Goal: Task Accomplishment & Management: Complete application form

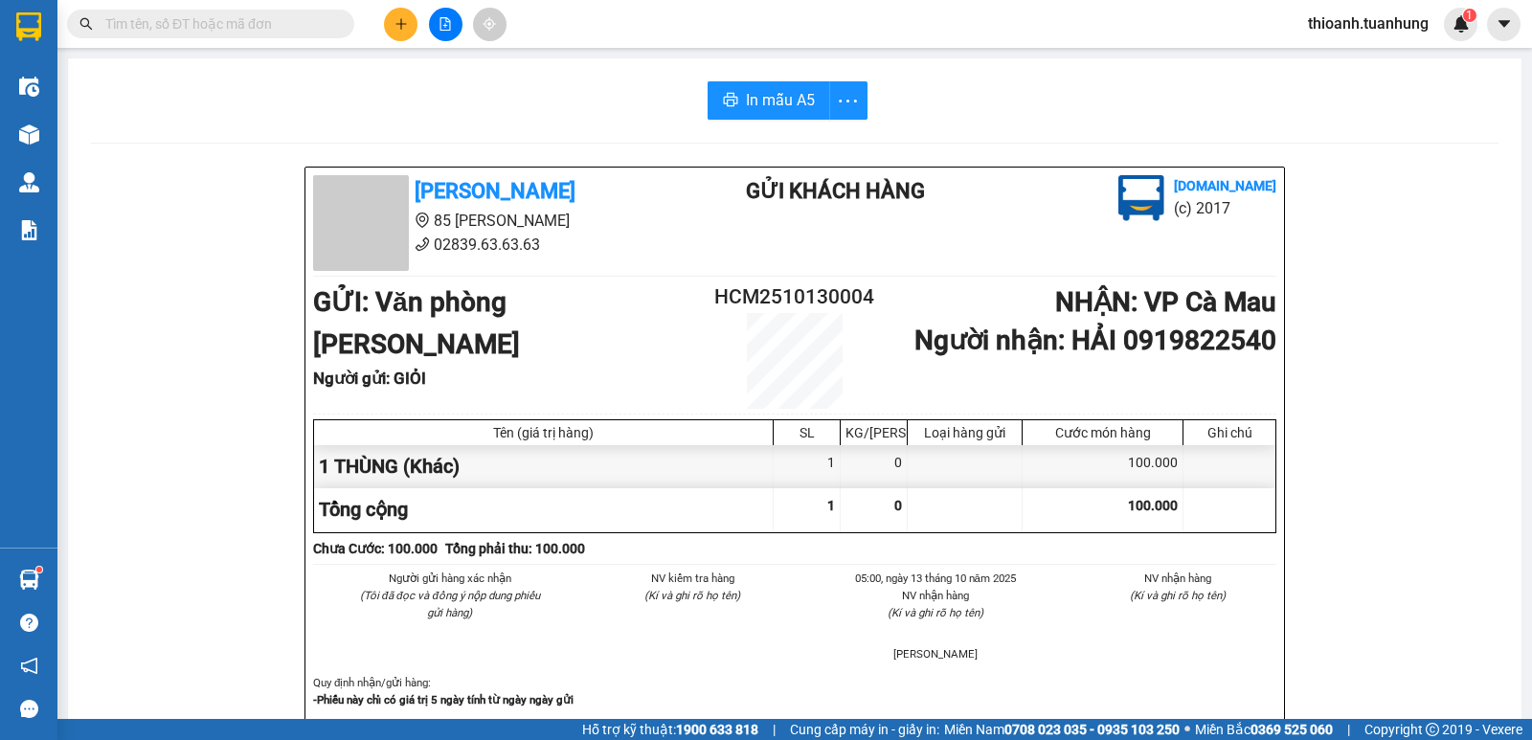
click at [278, 33] on input "text" at bounding box center [218, 23] width 226 height 21
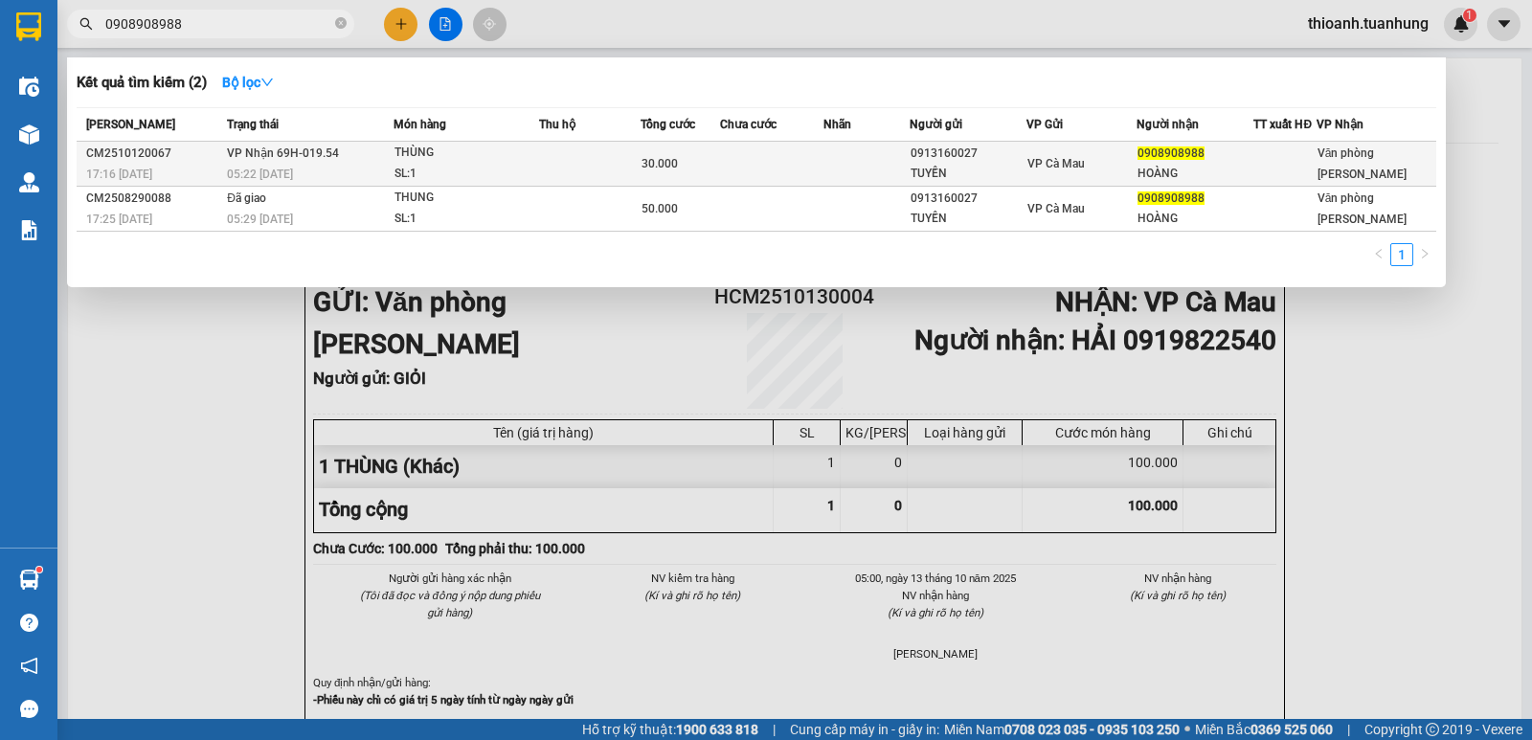
type input "0908908988"
click at [1136, 162] on div "VP Cà Mau" at bounding box center [1082, 163] width 109 height 21
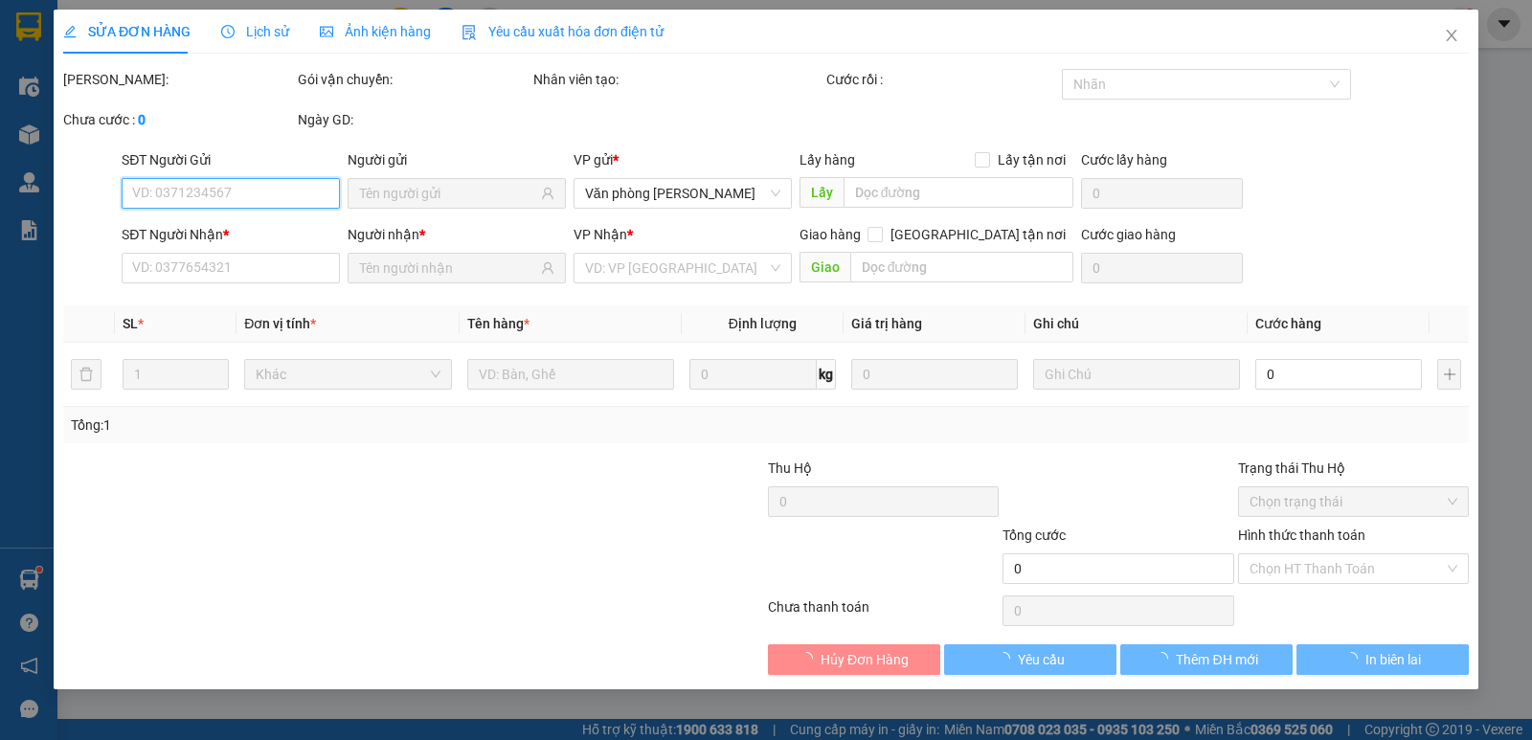
type input "0913160027"
type input "TUYỀN"
type input "0908908988"
type input "HOÀNG"
type input "30.000"
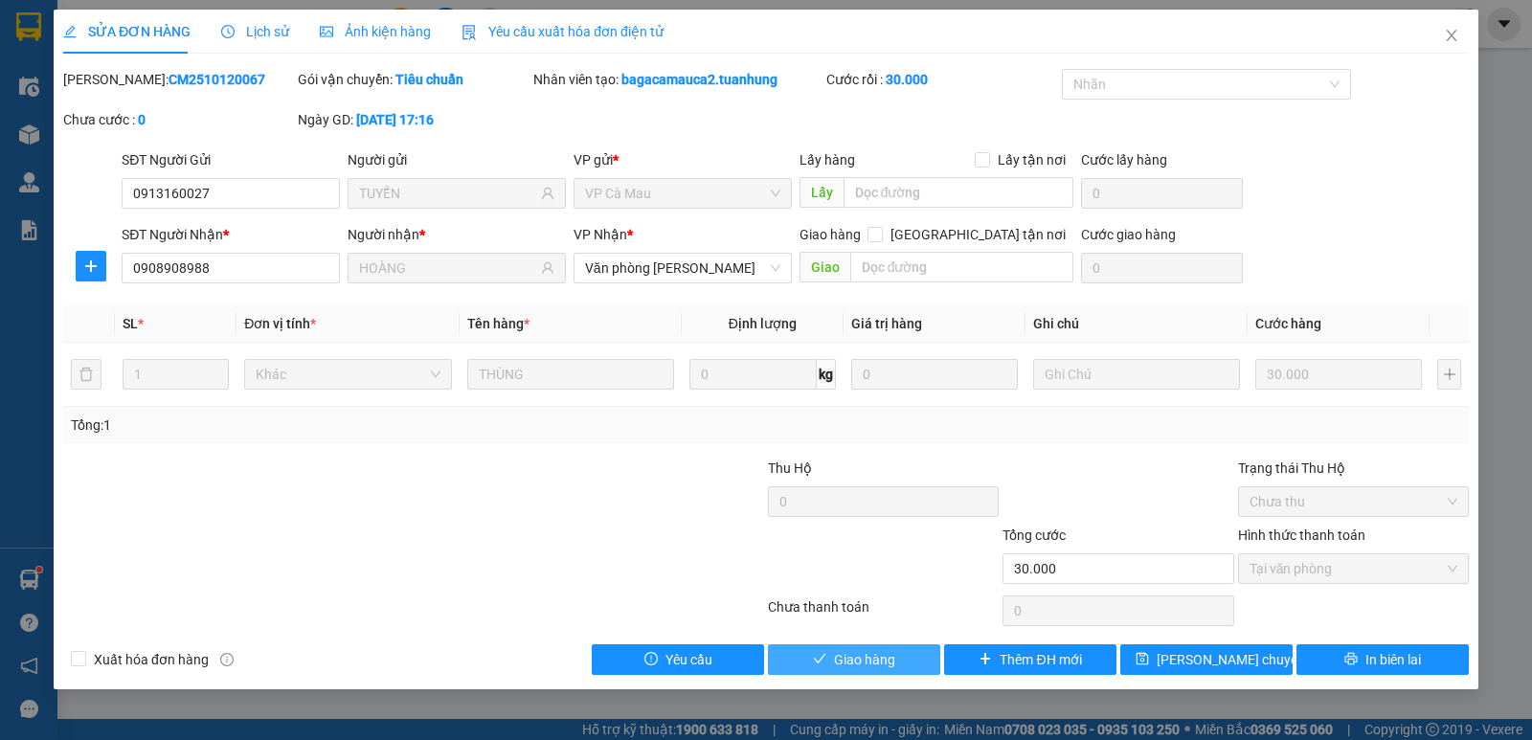
click at [880, 658] on span "Giao hàng" at bounding box center [864, 659] width 61 height 21
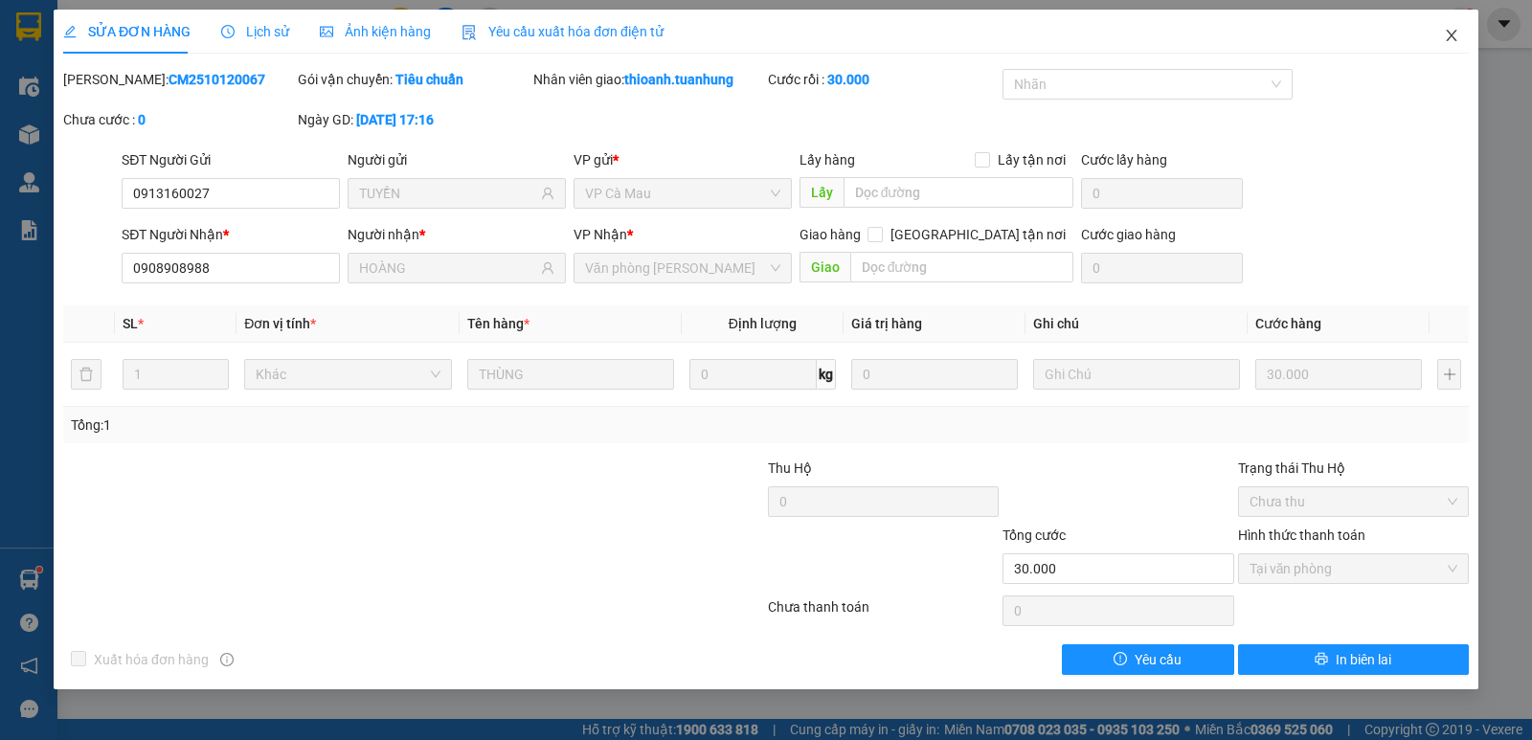
drag, startPoint x: 1452, startPoint y: 30, endPoint x: 1219, endPoint y: 49, distance: 233.5
click at [1450, 31] on icon "close" at bounding box center [1451, 35] width 15 height 15
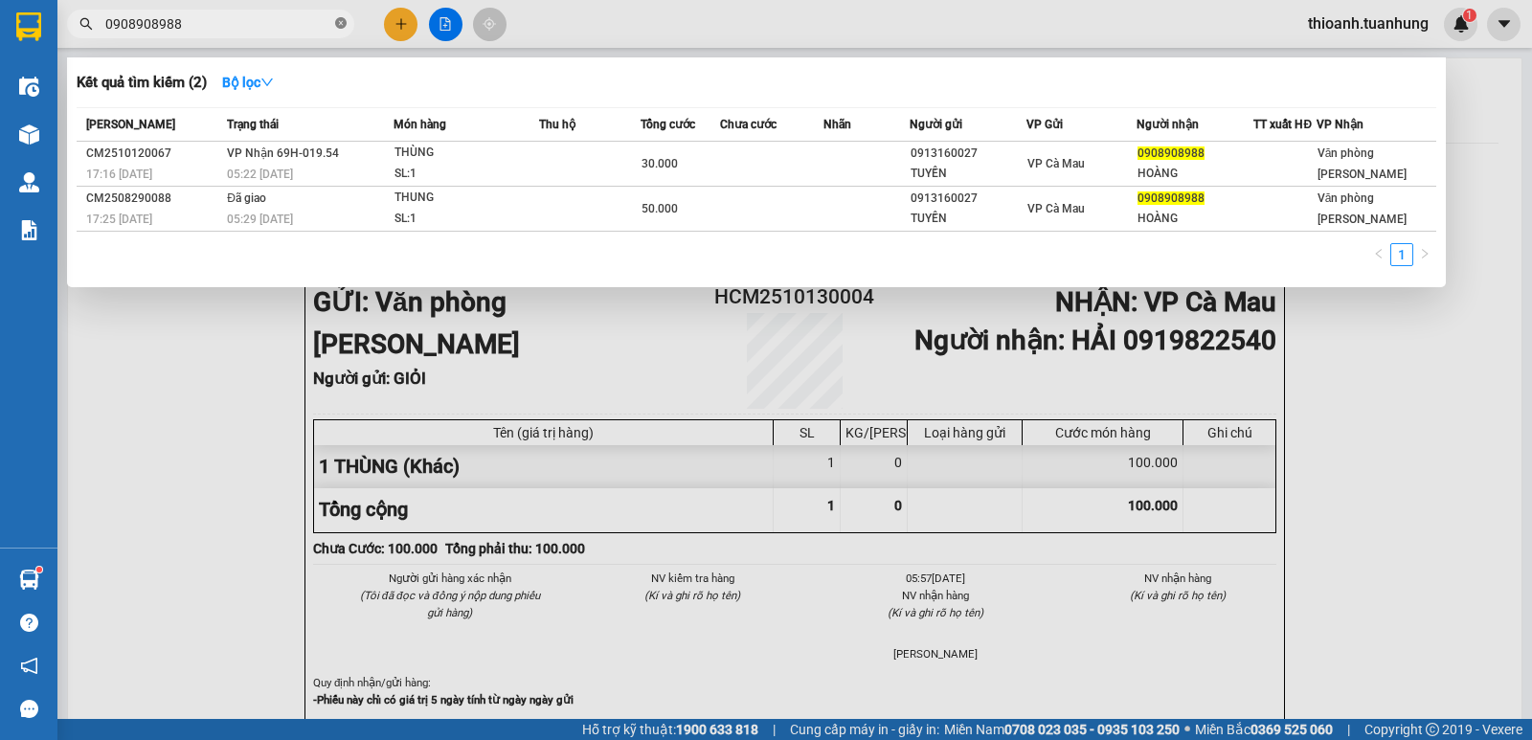
click at [338, 20] on icon "close-circle" at bounding box center [340, 22] width 11 height 11
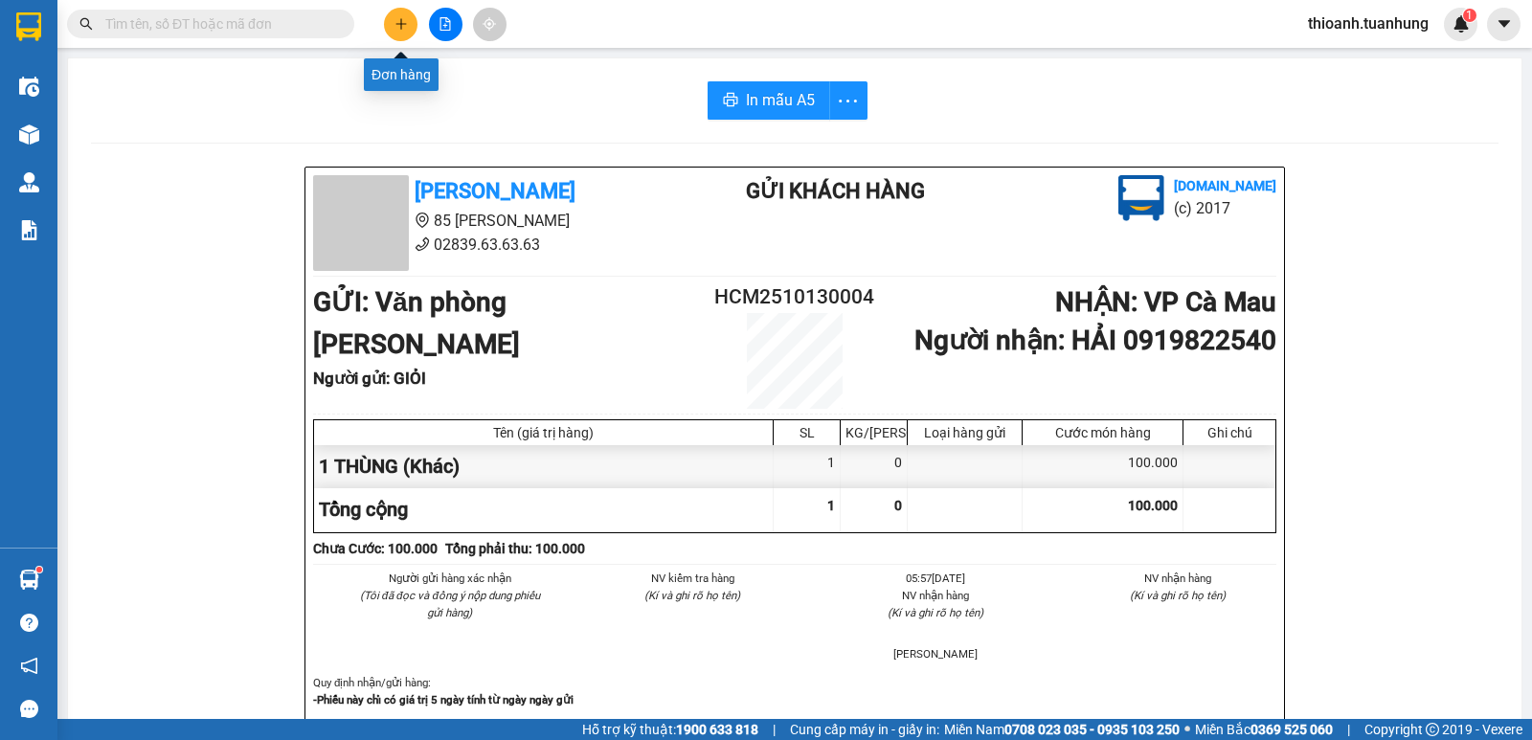
click at [398, 29] on icon "plus" at bounding box center [401, 23] width 13 height 13
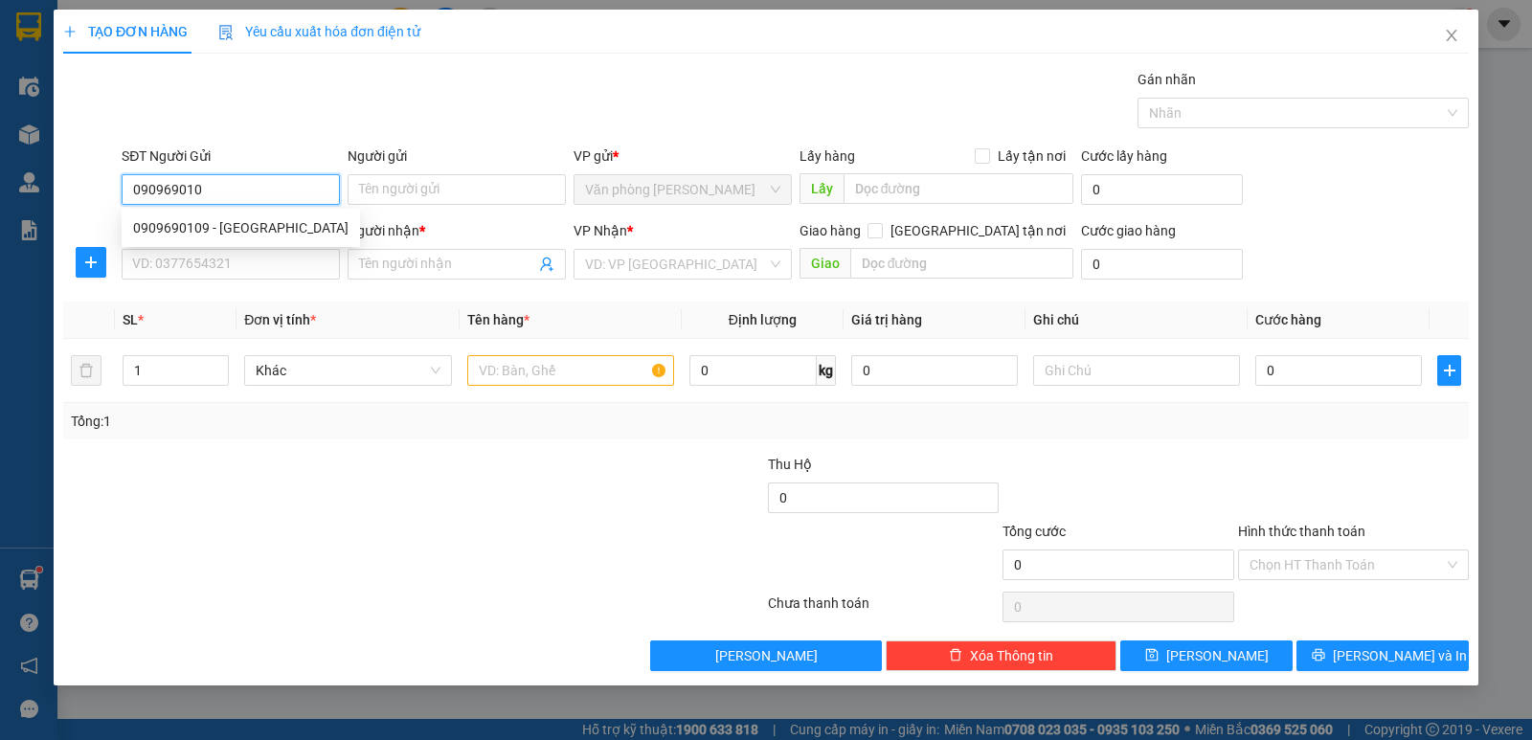
type input "0909690109"
drag, startPoint x: 214, startPoint y: 227, endPoint x: 219, endPoint y: 250, distance: 23.7
click at [215, 227] on div "0909690109 - [GEOGRAPHIC_DATA]" at bounding box center [240, 227] width 215 height 21
type input "NGA"
type input "0909690109"
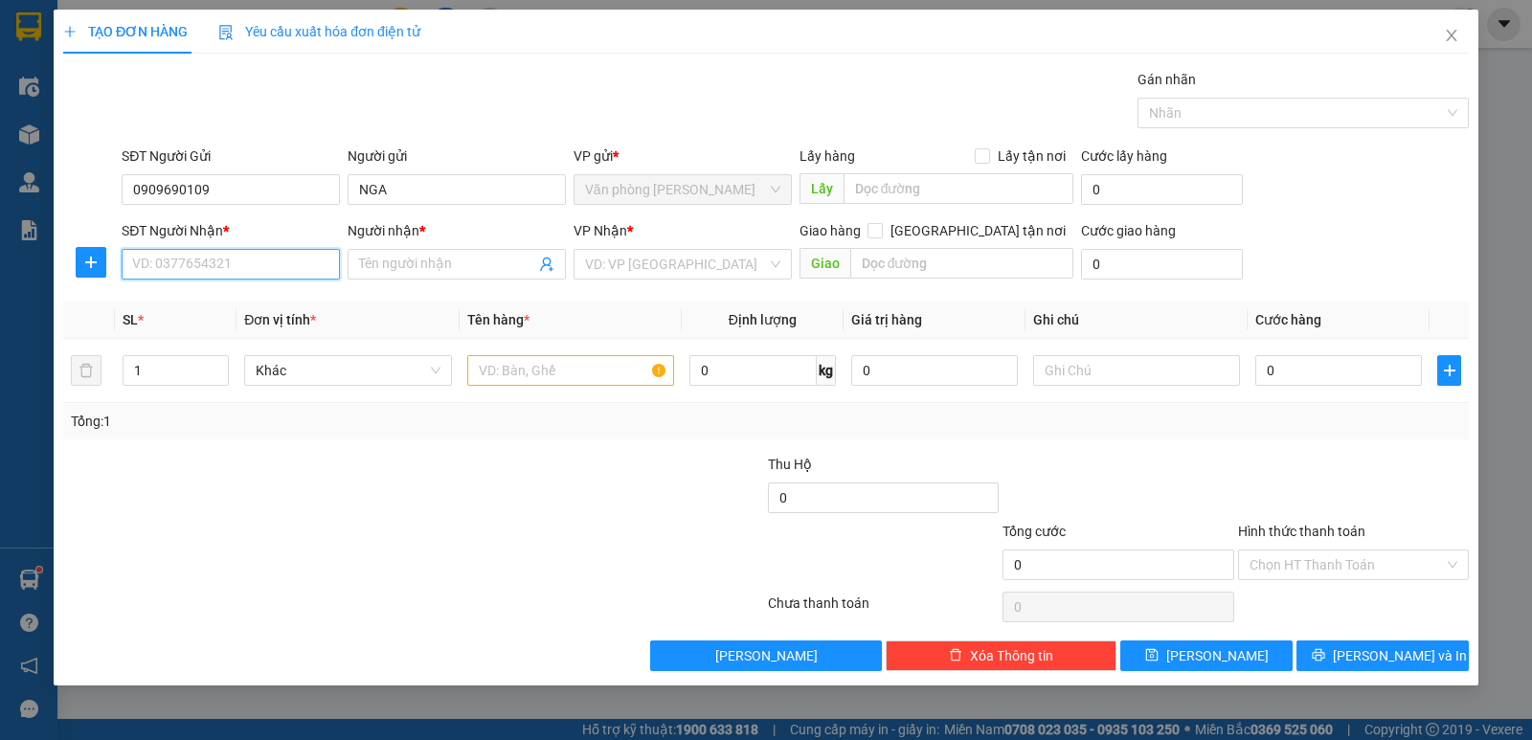
click at [223, 259] on input "SĐT Người Nhận *" at bounding box center [231, 264] width 218 height 31
click at [236, 331] on div "0939907959 - VÂN" at bounding box center [240, 333] width 215 height 21
type input "0939907959"
type input "VÂN"
click at [524, 369] on input "text" at bounding box center [570, 370] width 207 height 31
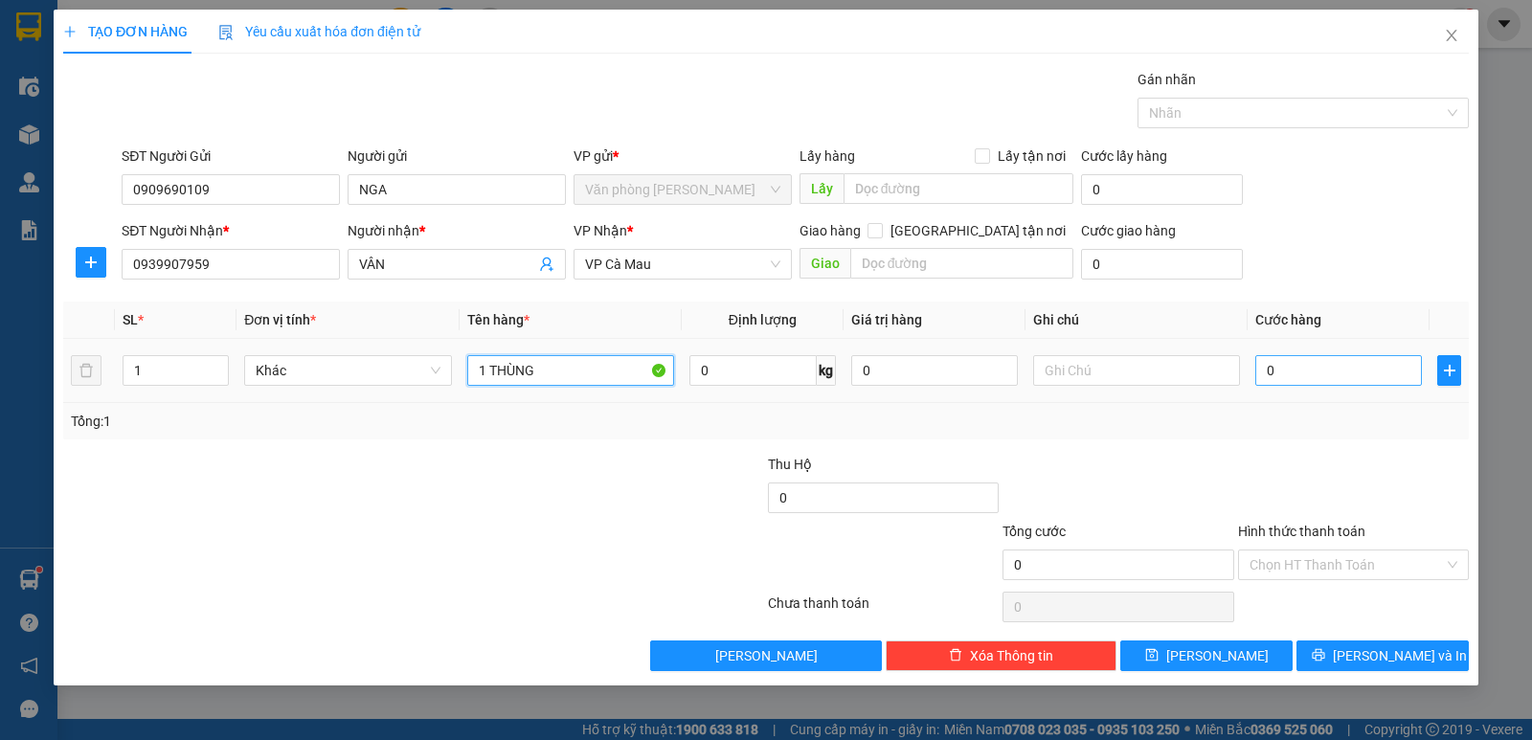
type input "1 THÙNG"
click at [1322, 377] on input "0" at bounding box center [1339, 370] width 167 height 31
type input "9"
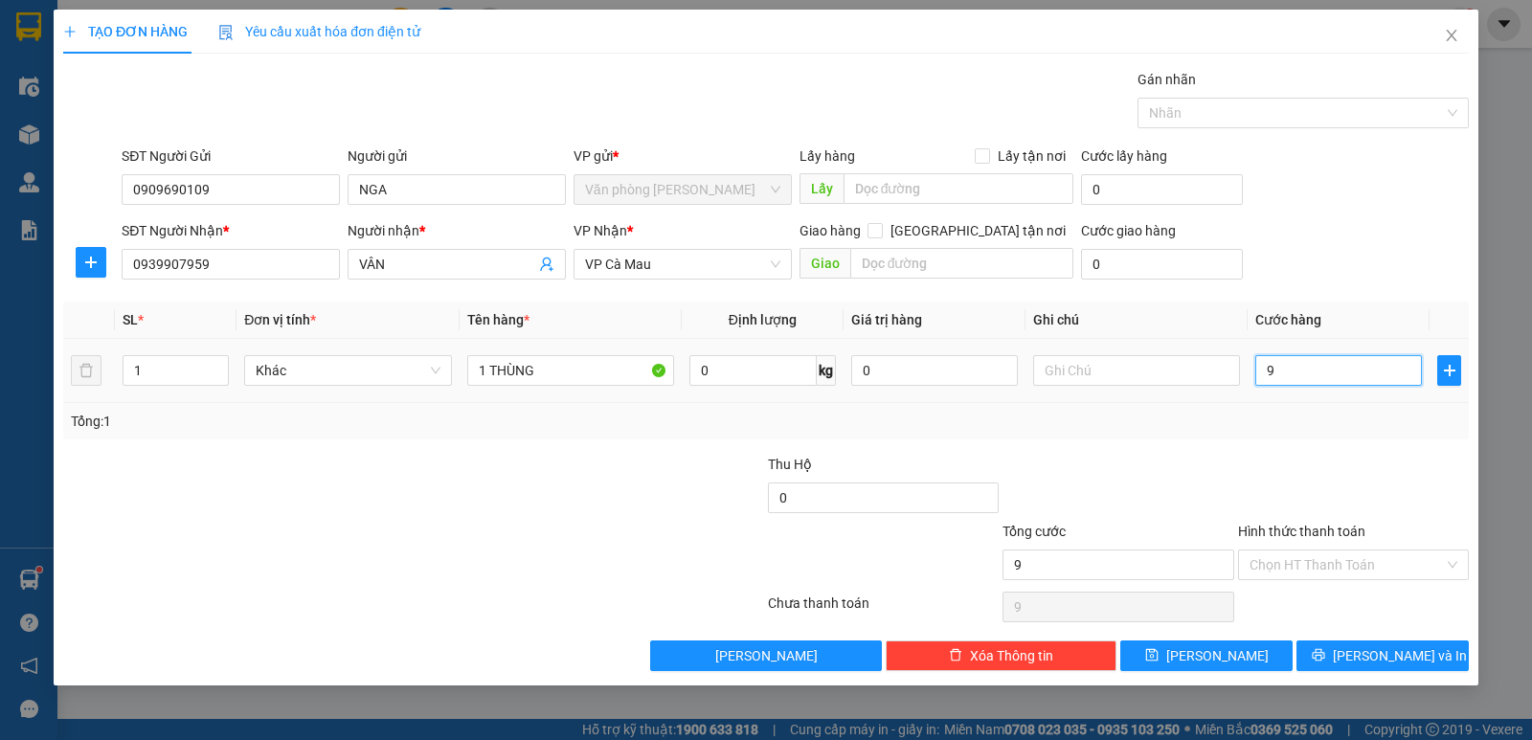
type input "90"
type input "90.000"
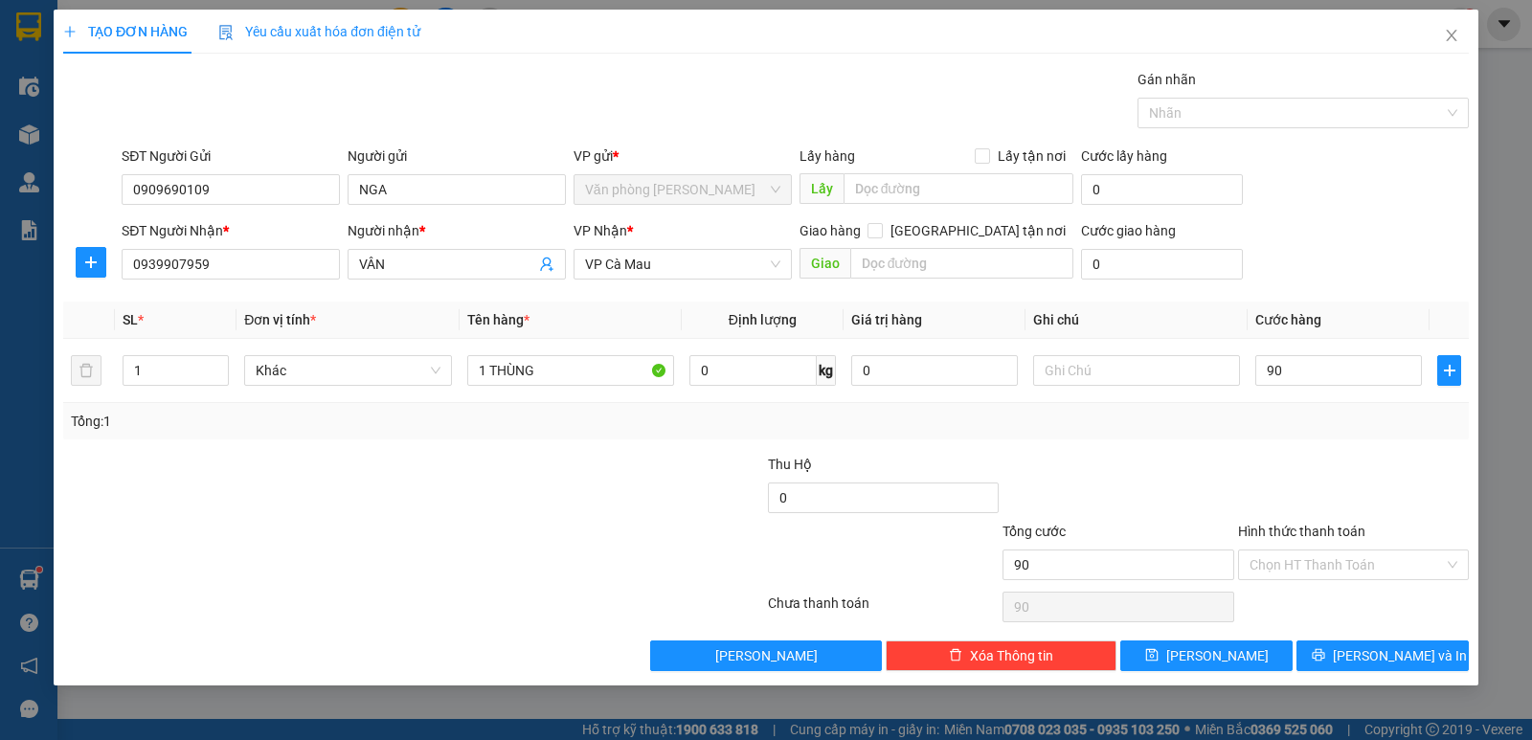
type input "90.000"
drag, startPoint x: 1294, startPoint y: 443, endPoint x: 1337, endPoint y: 506, distance: 75.7
click at [1308, 460] on div "Transit Pickup Surcharge Ids Transit Deliver Surcharge Ids Transit Deliver Surc…" at bounding box center [766, 370] width 1406 height 602
click at [1396, 663] on span "[PERSON_NAME] và In" at bounding box center [1400, 656] width 134 height 21
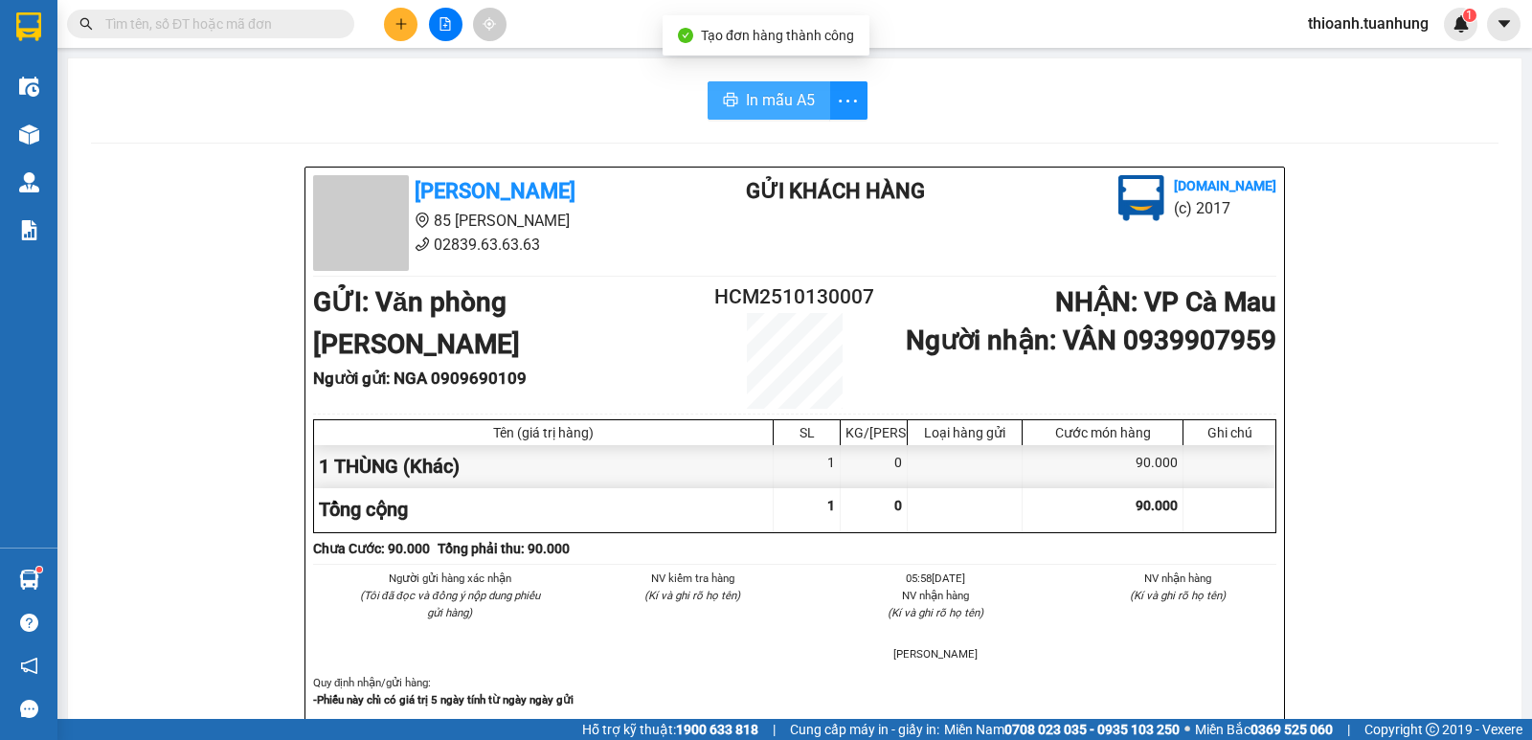
click at [770, 104] on span "In mẫu A5" at bounding box center [780, 100] width 69 height 24
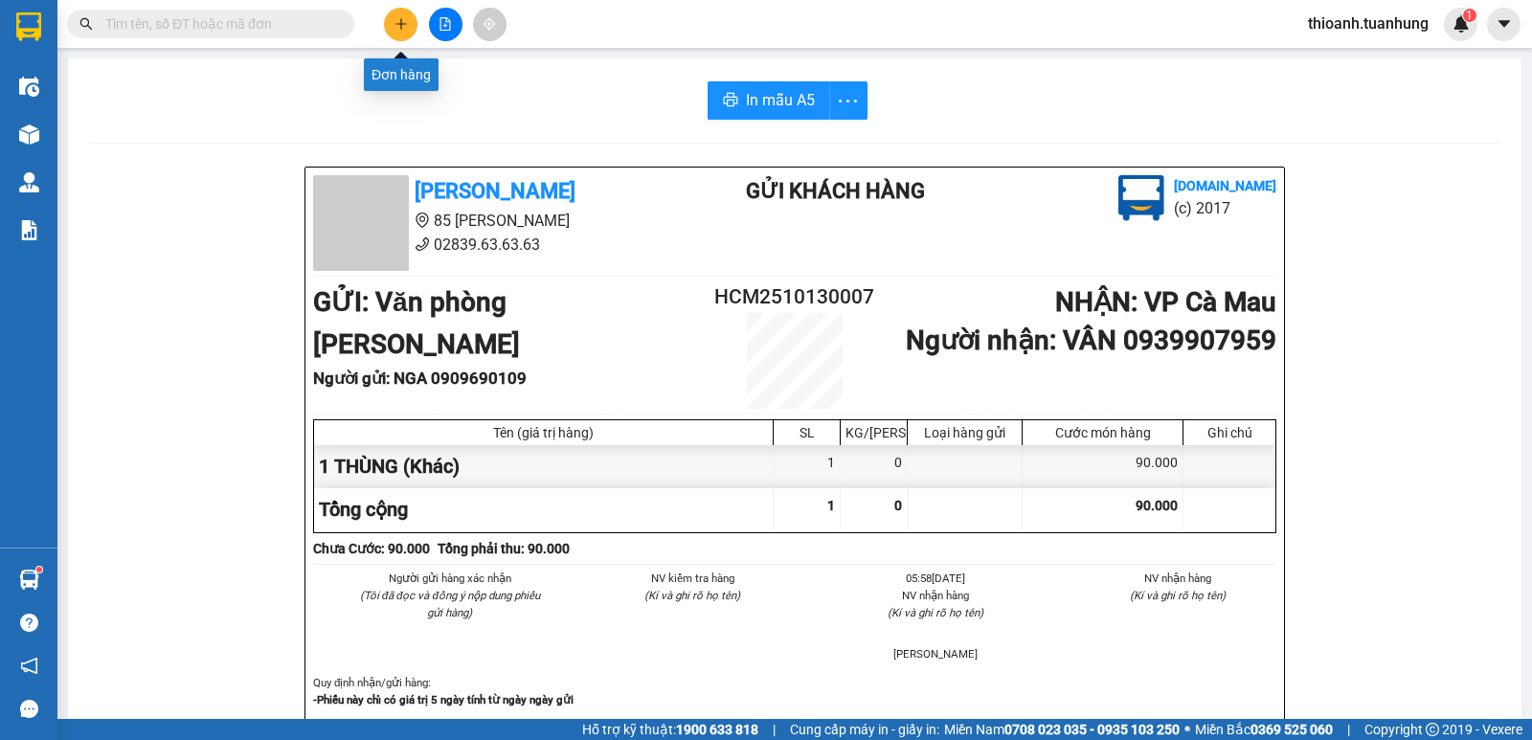
click at [405, 26] on icon "plus" at bounding box center [401, 23] width 13 height 13
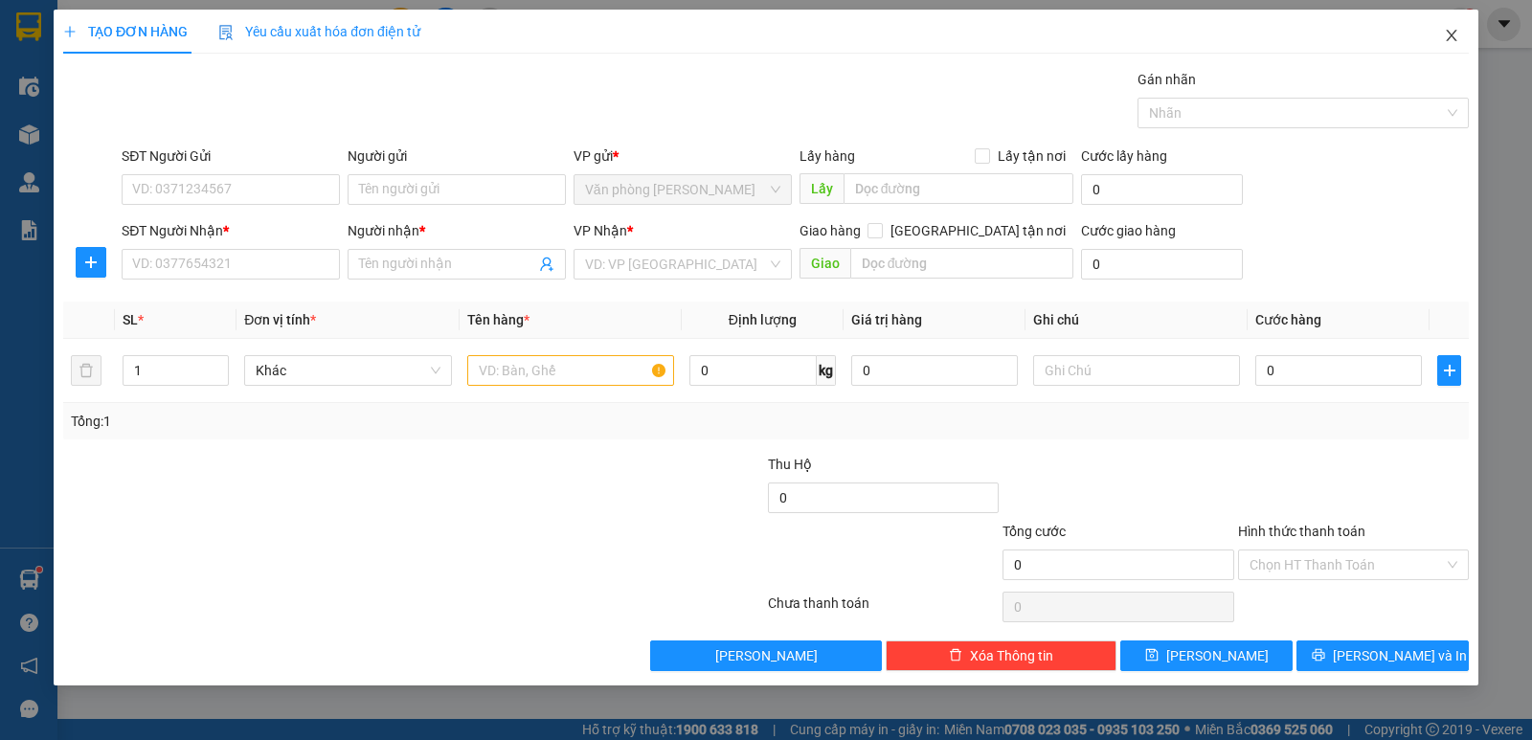
click at [1456, 31] on icon "close" at bounding box center [1451, 35] width 15 height 15
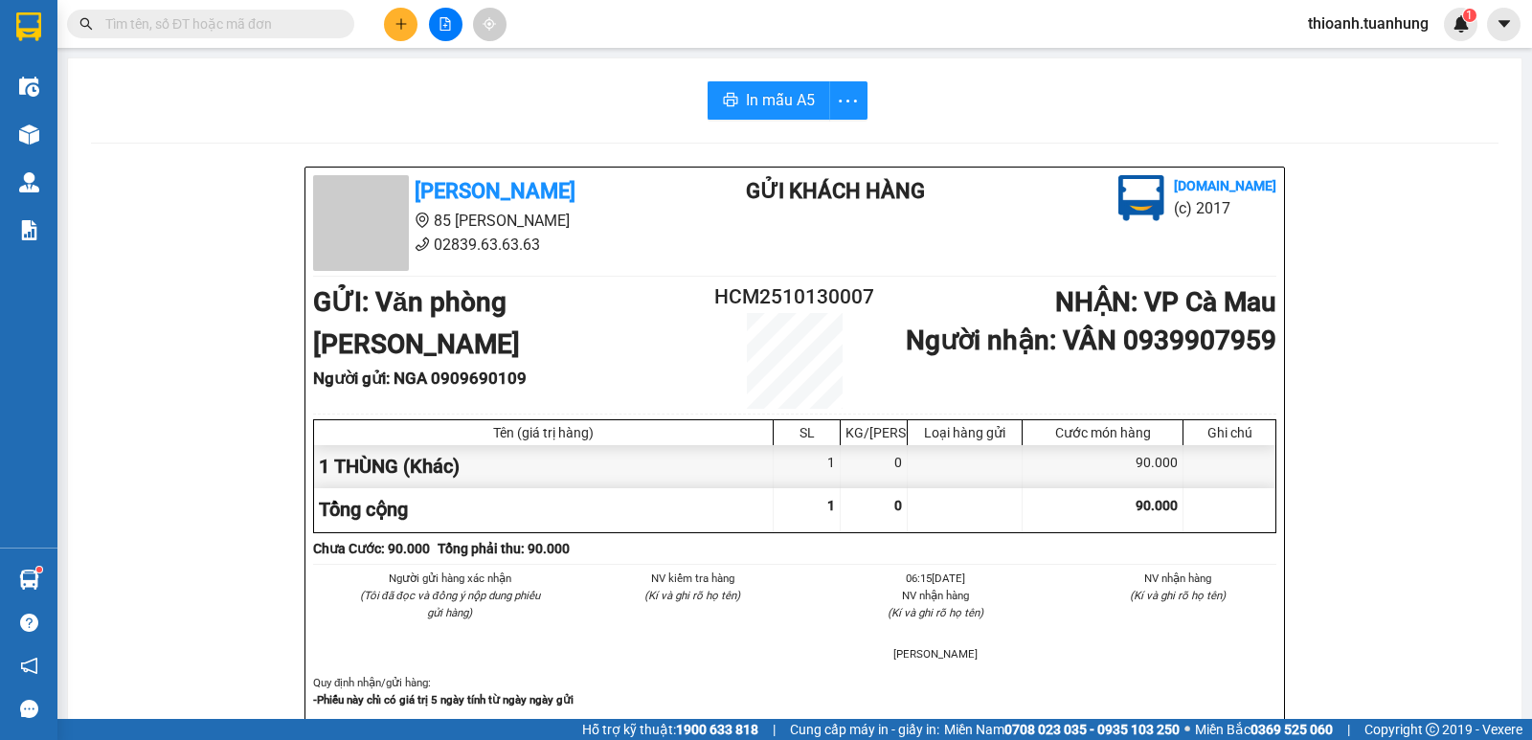
click at [228, 30] on input "text" at bounding box center [218, 23] width 226 height 21
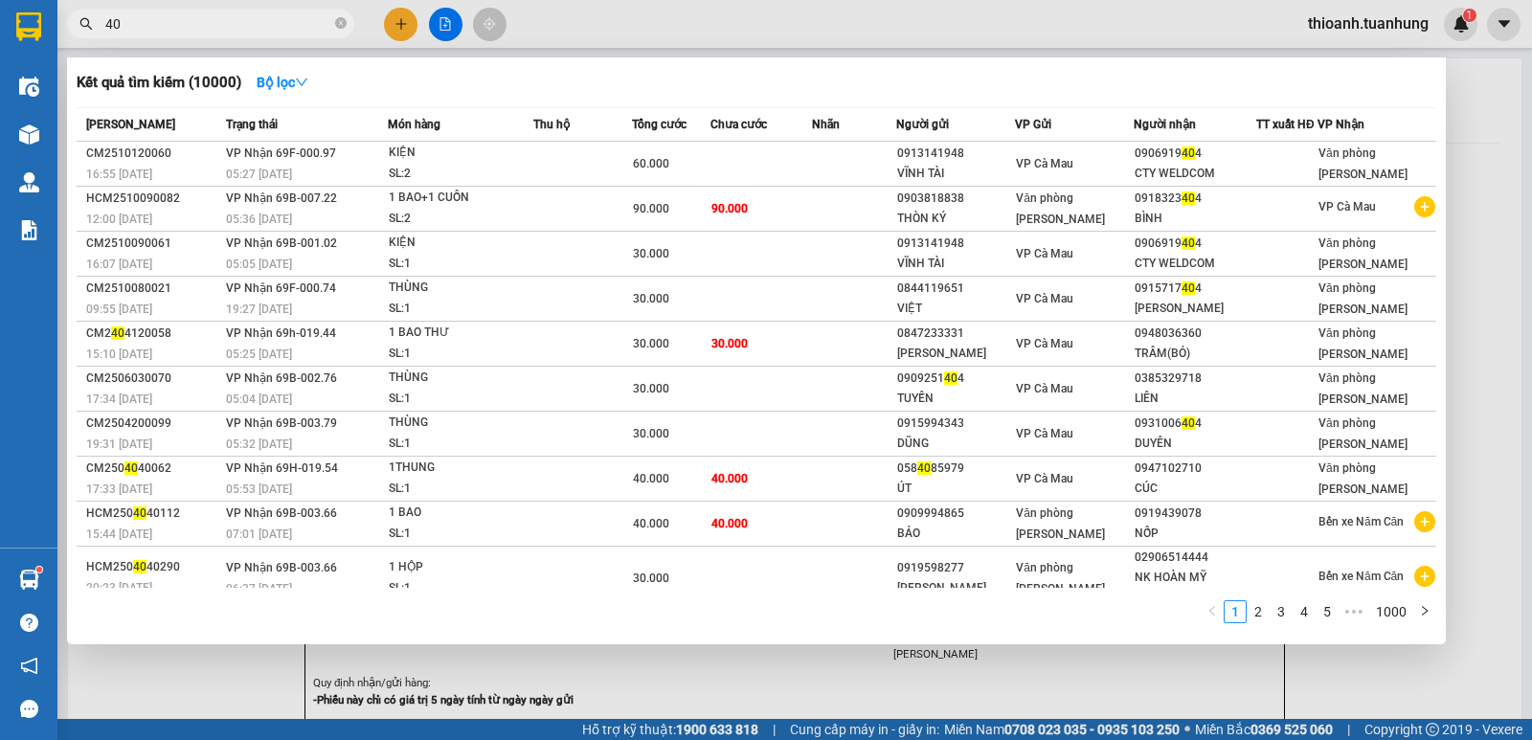
type input "4"
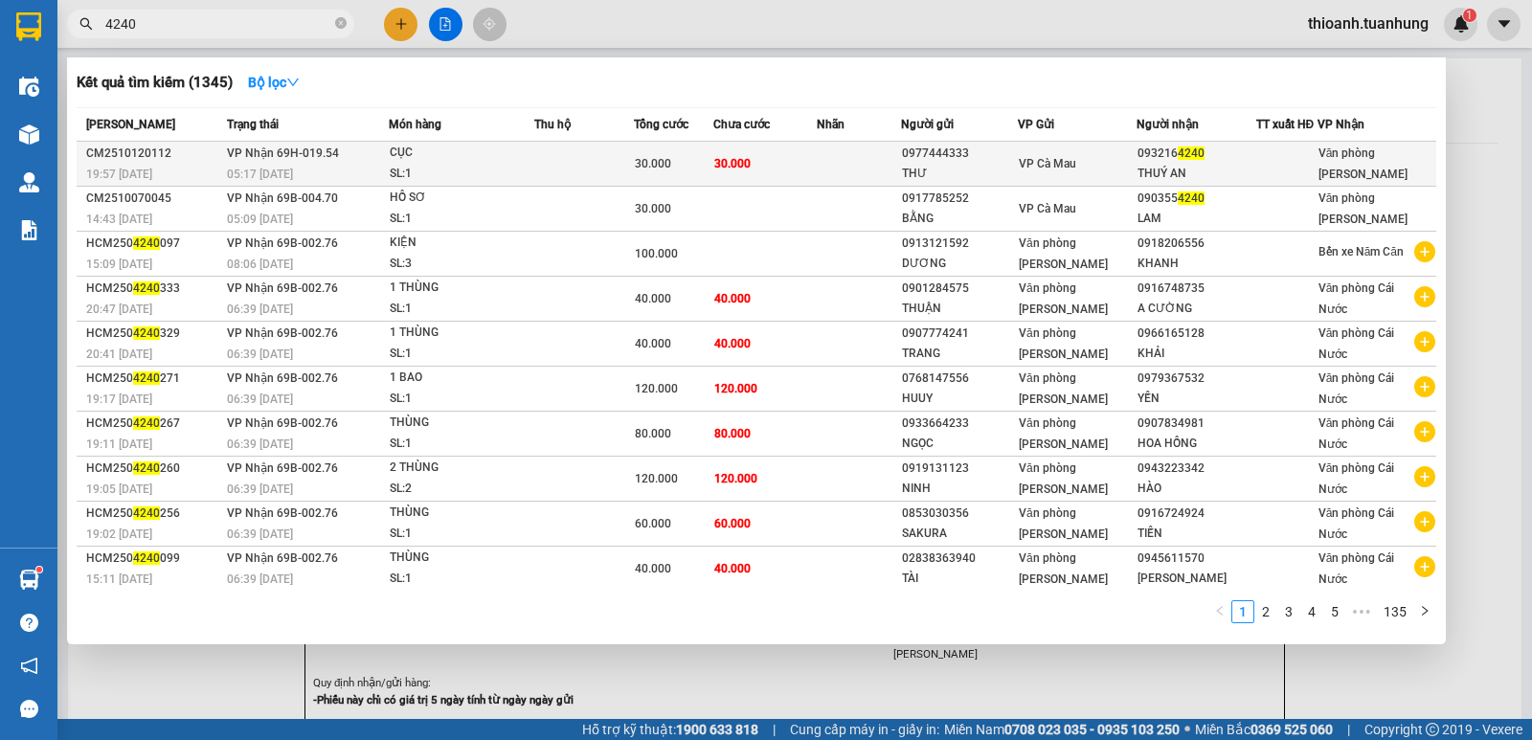
type input "4240"
click at [847, 173] on td at bounding box center [859, 164] width 85 height 45
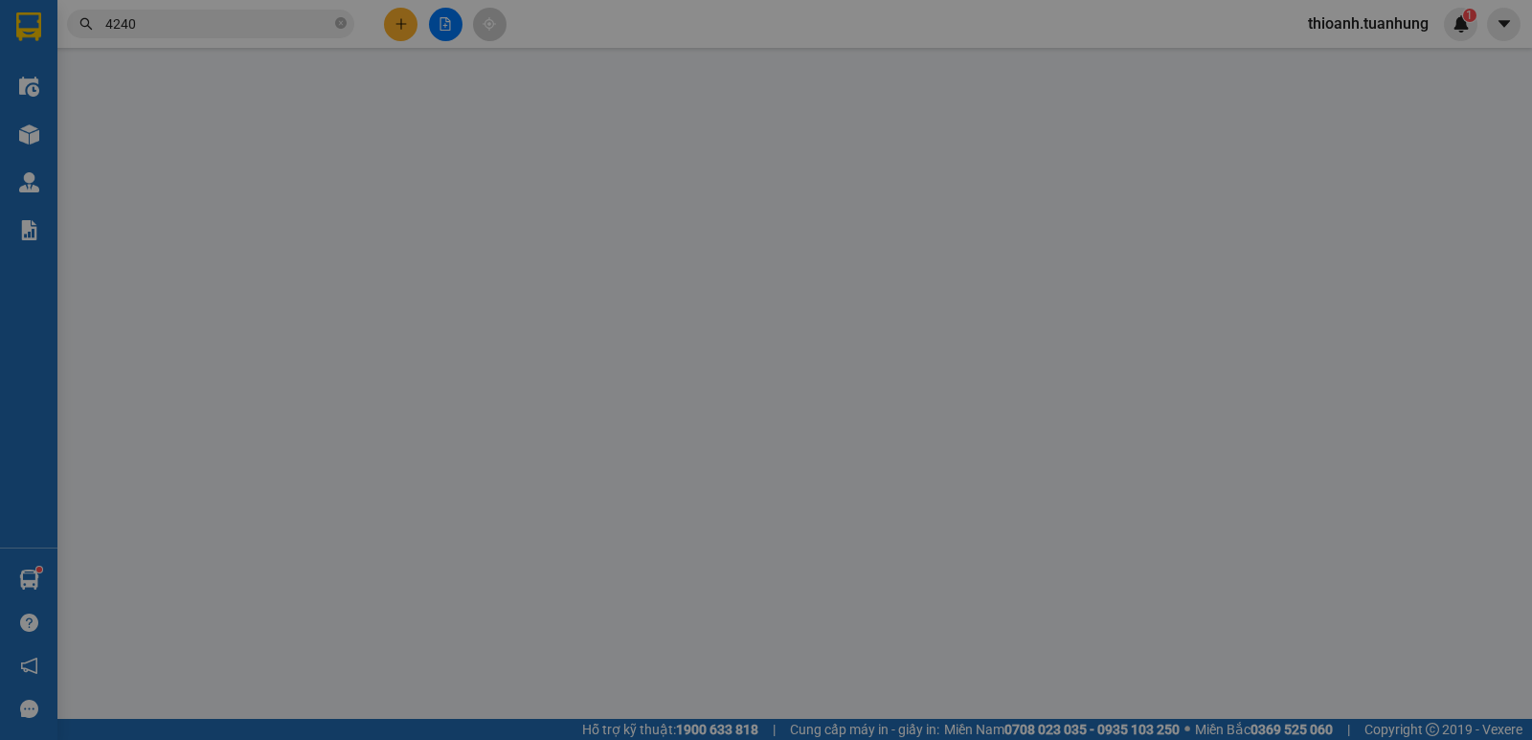
type input "0977444333"
type input "THƯ"
type input "0932164240"
type input "THUÝ AN"
type input "30.000"
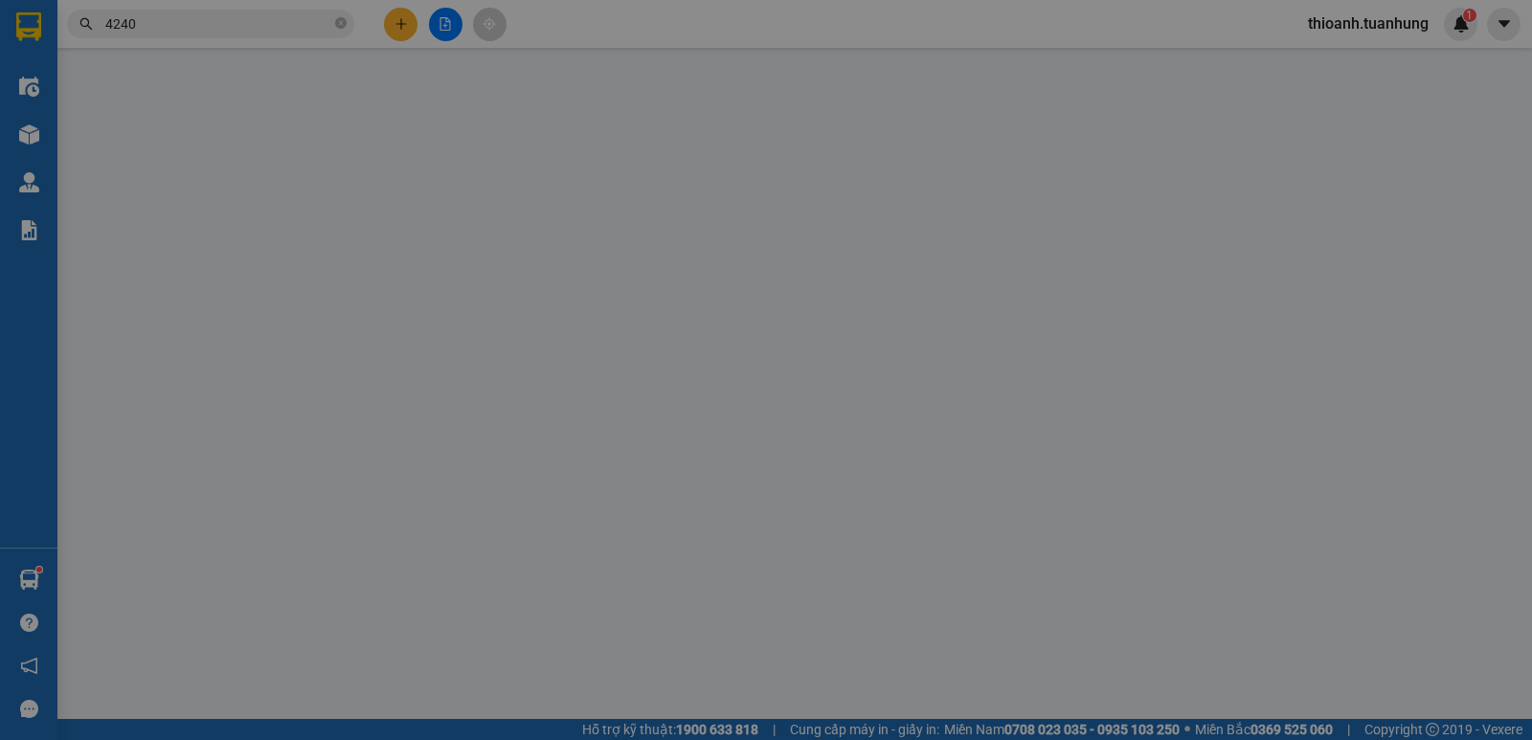
type input "30.000"
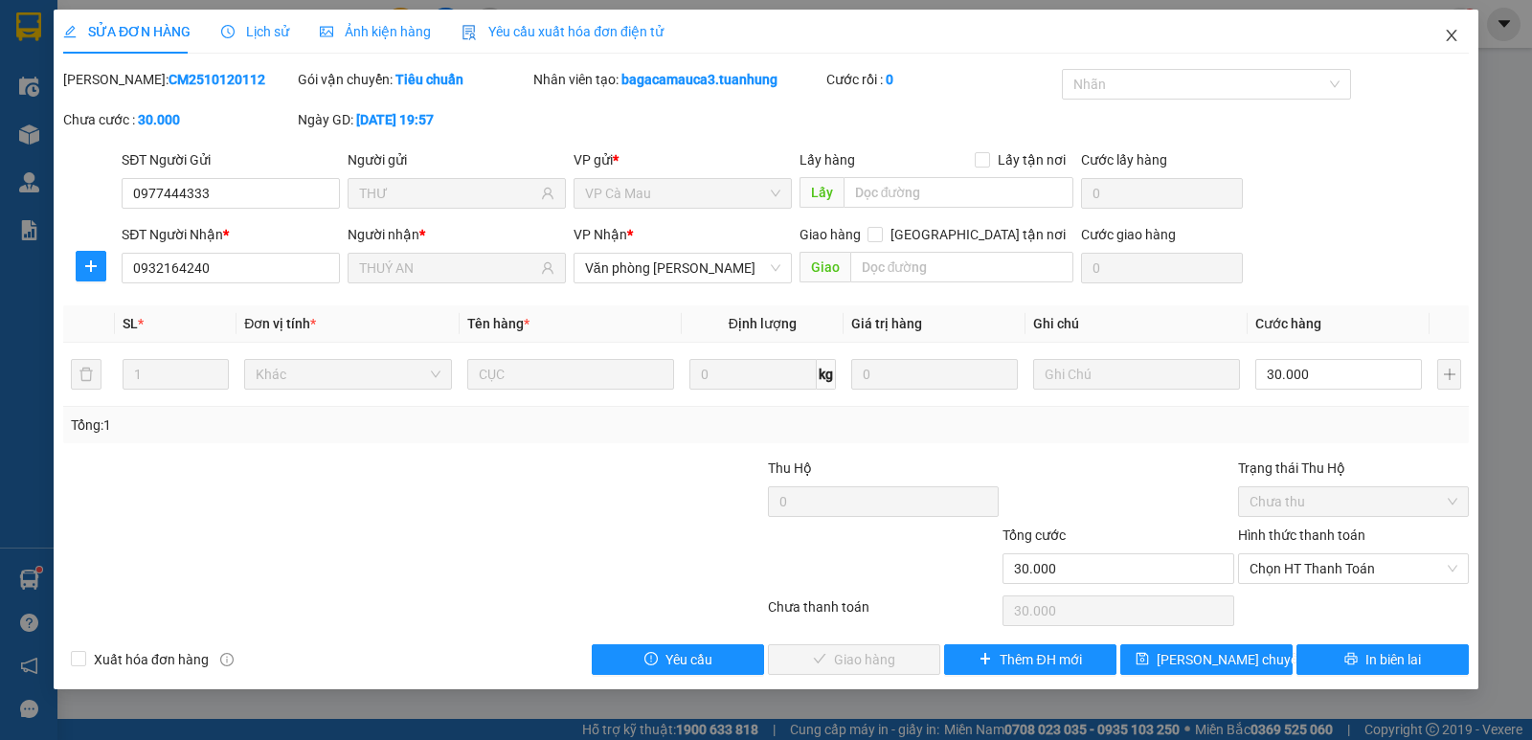
click at [1452, 34] on icon "close" at bounding box center [1451, 35] width 15 height 15
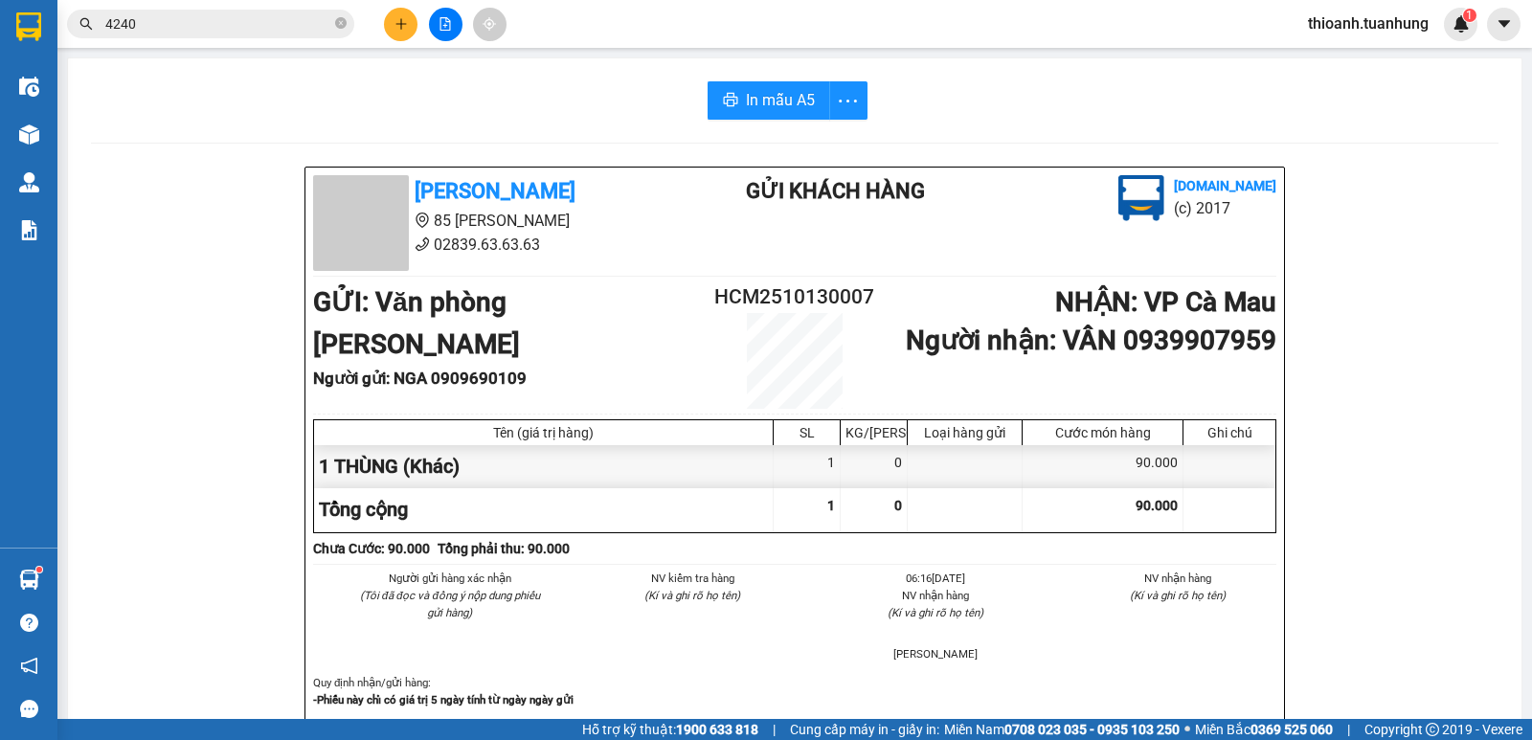
click at [239, 23] on input "4240" at bounding box center [218, 23] width 226 height 21
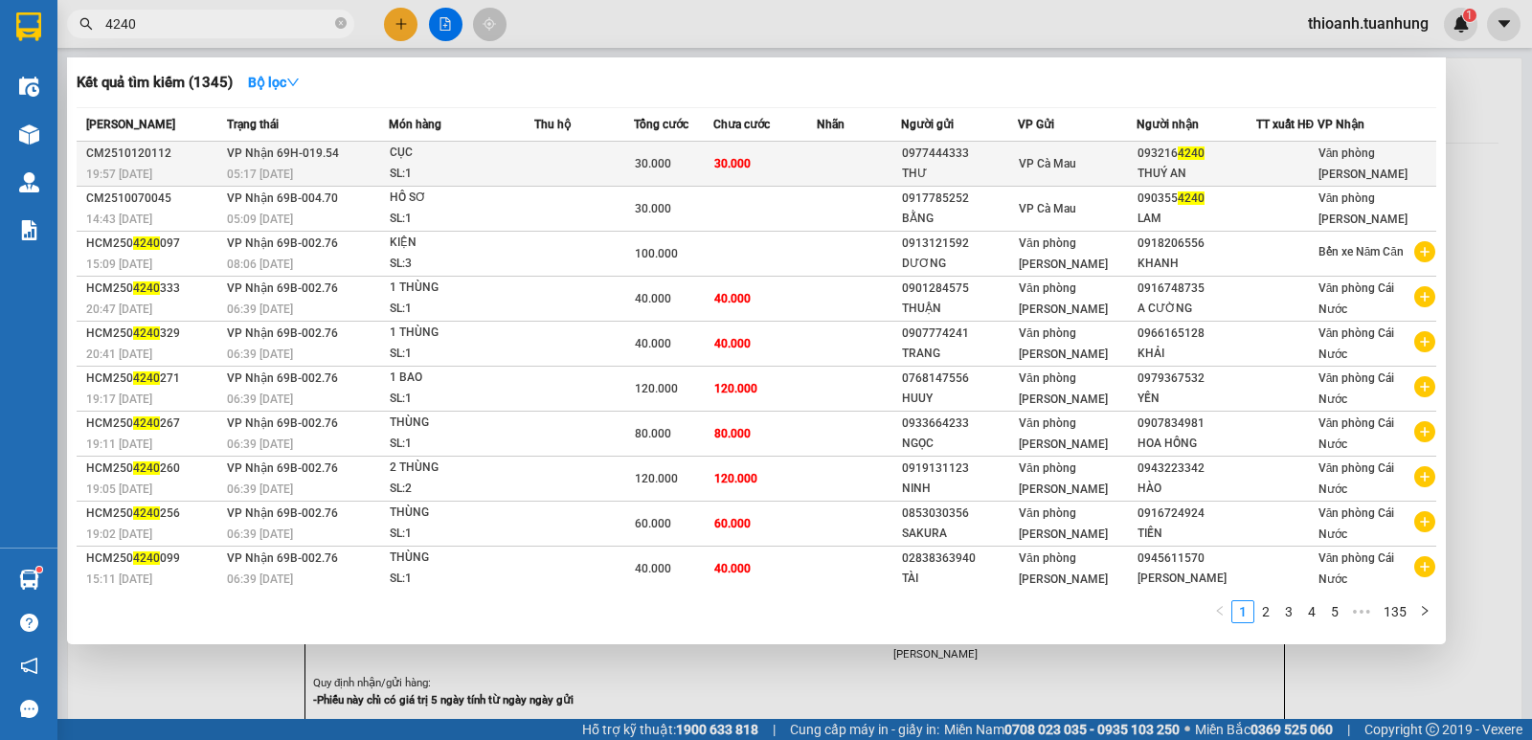
click at [853, 172] on td at bounding box center [859, 164] width 85 height 45
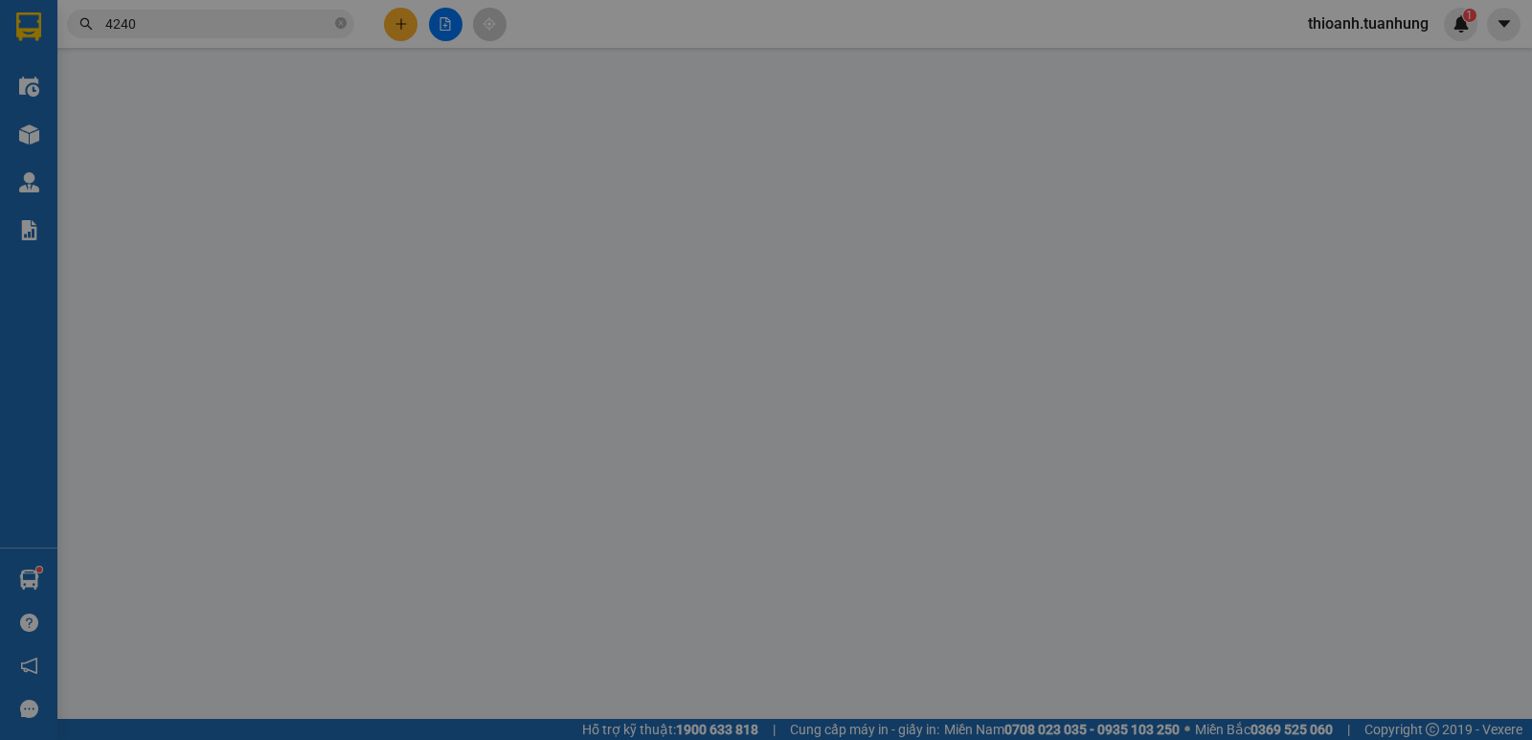
type input "0977444333"
type input "THƯ"
type input "0932164240"
type input "THUÝ AN"
type input "30.000"
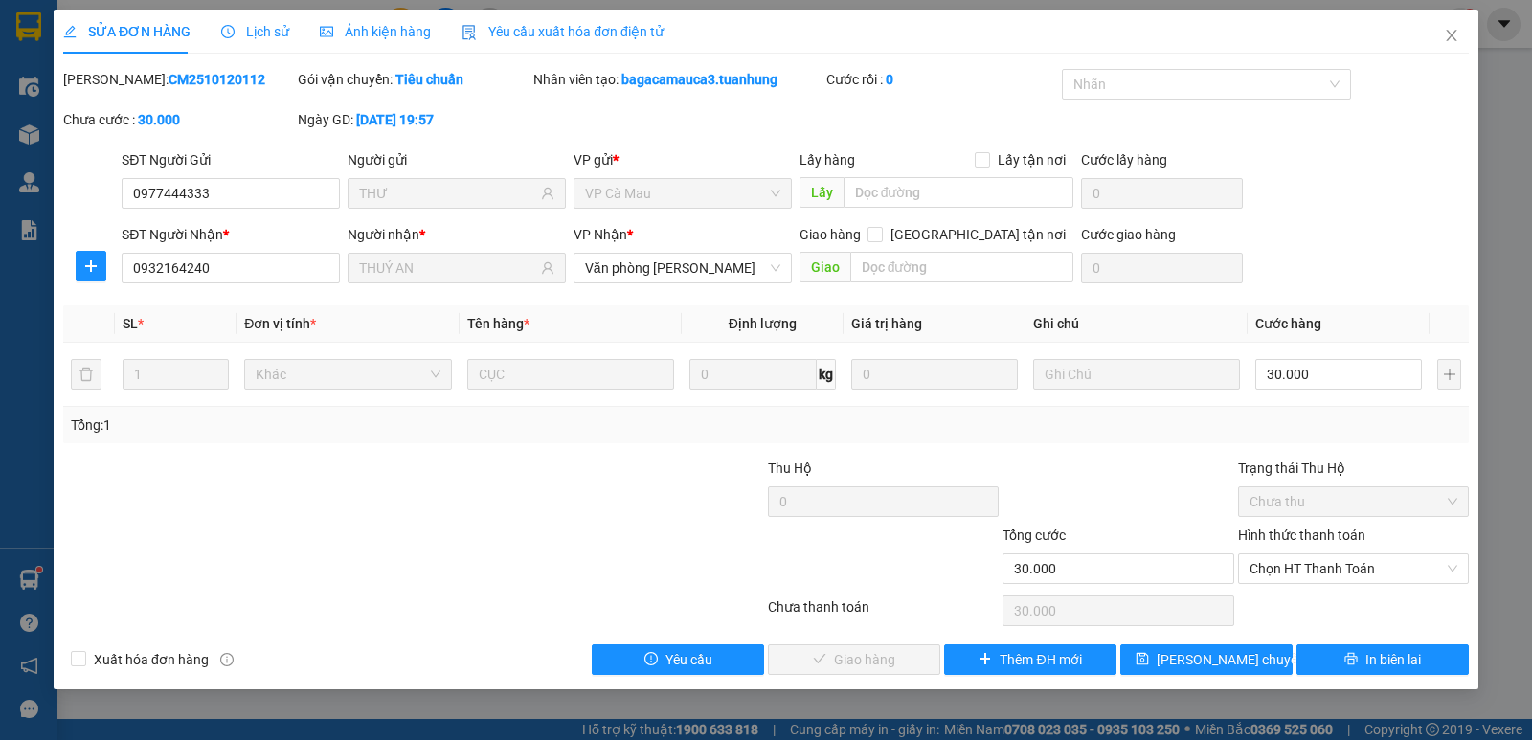
click at [1328, 534] on label "Hình thức thanh toán" at bounding box center [1301, 535] width 127 height 15
click at [1328, 555] on input "Hình thức thanh toán" at bounding box center [1347, 569] width 194 height 29
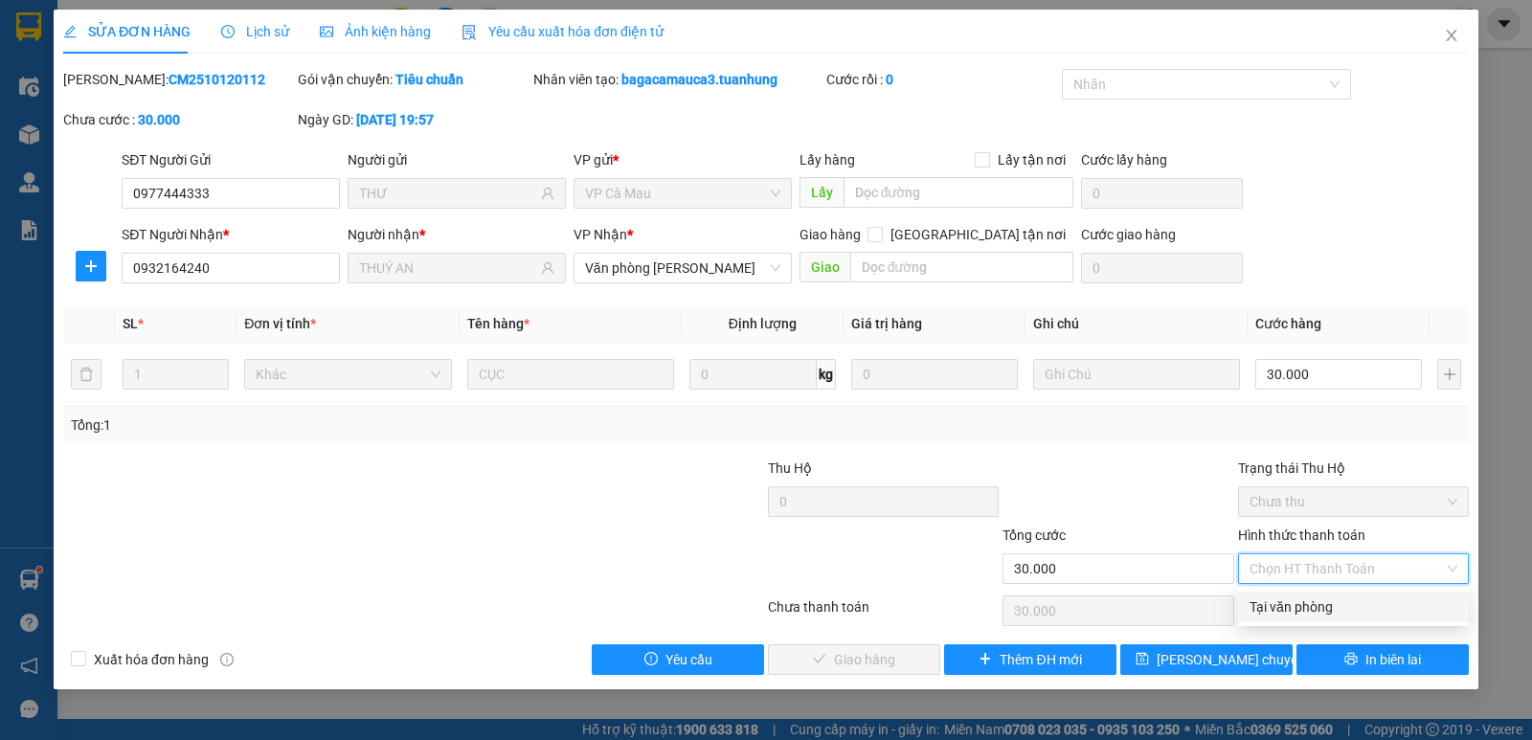
click at [1339, 531] on label "Hình thức thanh toán" at bounding box center [1301, 535] width 127 height 15
click at [1339, 555] on input "Hình thức thanh toán" at bounding box center [1347, 569] width 194 height 29
drag, startPoint x: 1317, startPoint y: 606, endPoint x: 1145, endPoint y: 636, distance: 174.0
click at [1316, 606] on div "Tại văn phòng" at bounding box center [1354, 607] width 208 height 21
type input "0"
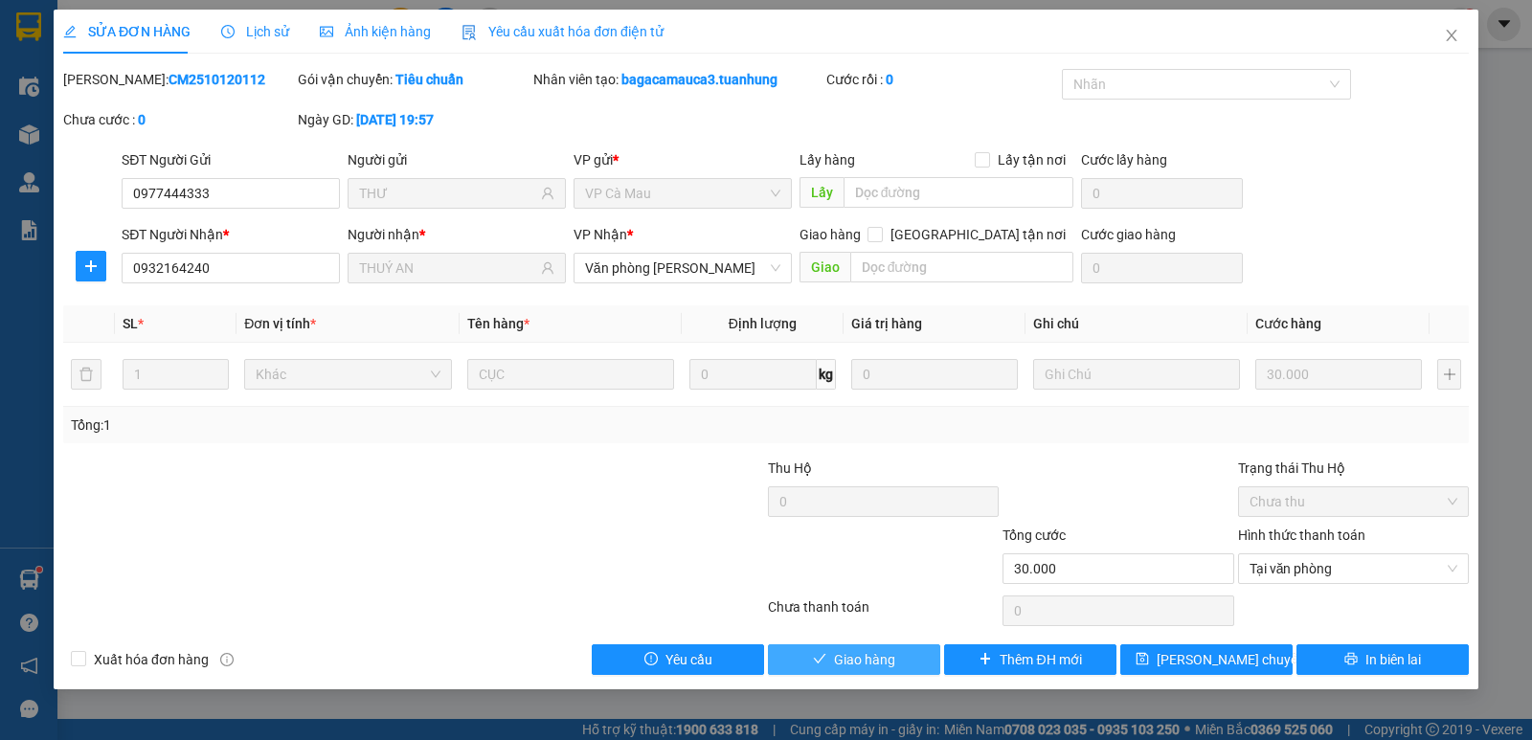
click at [858, 663] on span "Giao hàng" at bounding box center [864, 659] width 61 height 21
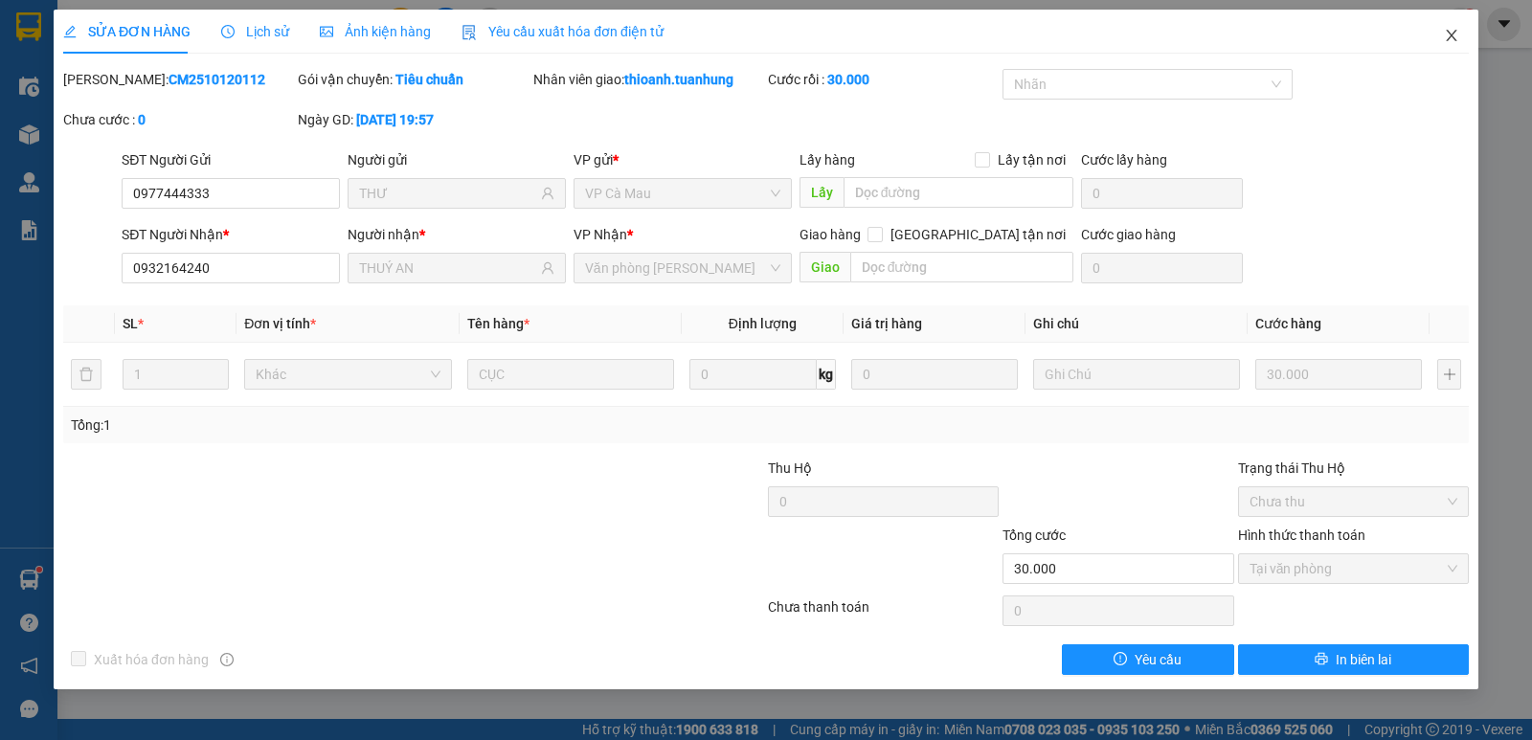
click at [1451, 36] on icon "close" at bounding box center [1451, 35] width 15 height 15
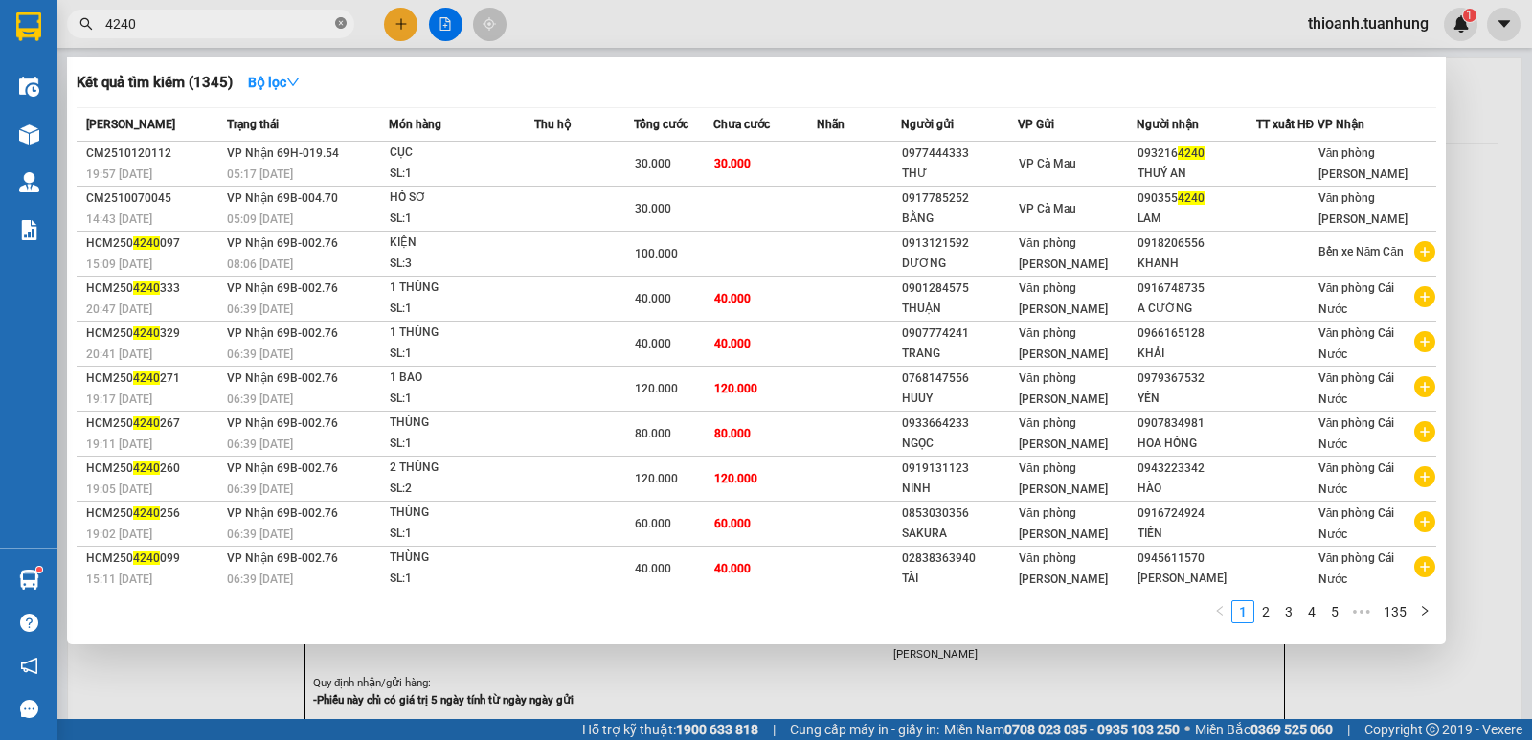
click at [344, 23] on icon "close-circle" at bounding box center [340, 22] width 11 height 11
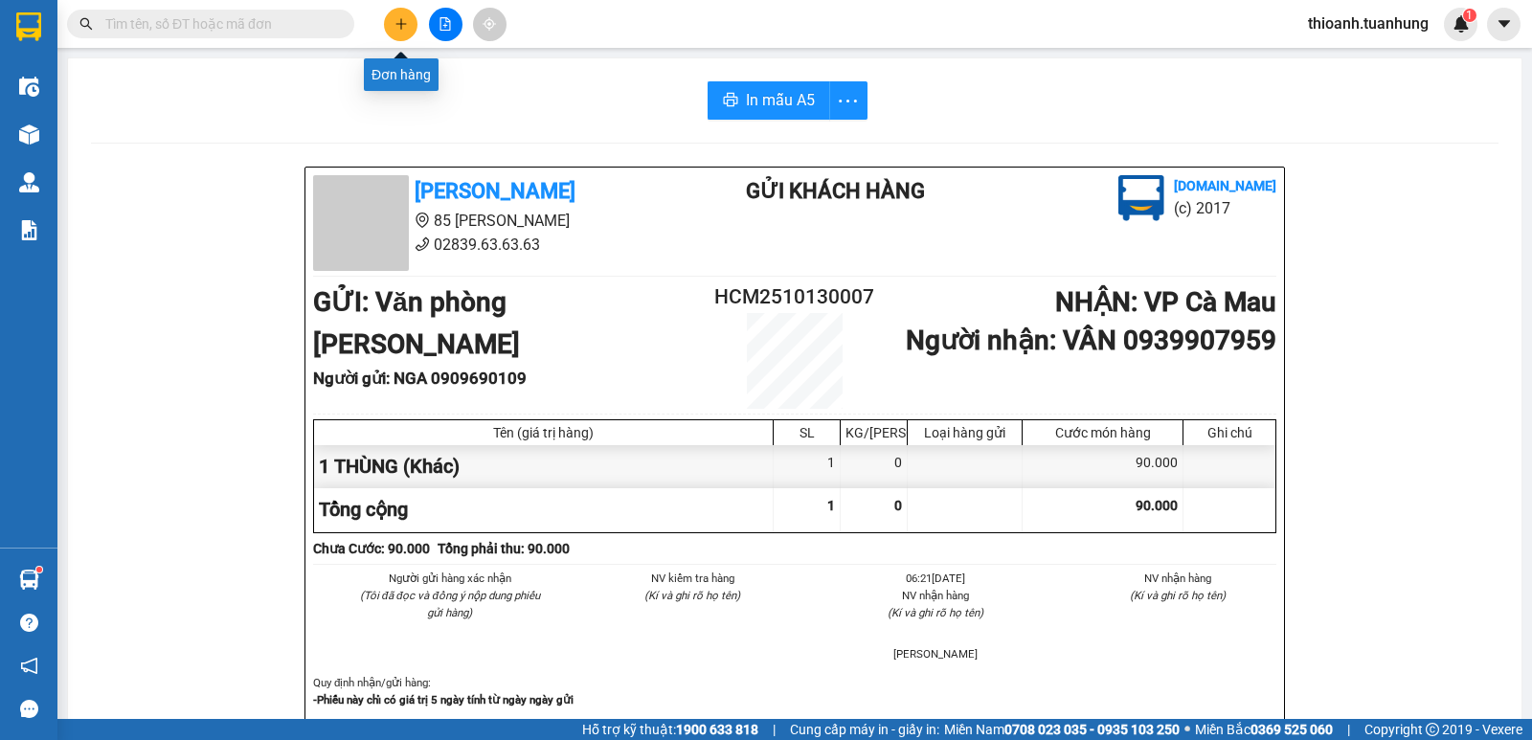
click at [402, 24] on icon "plus" at bounding box center [401, 23] width 11 height 1
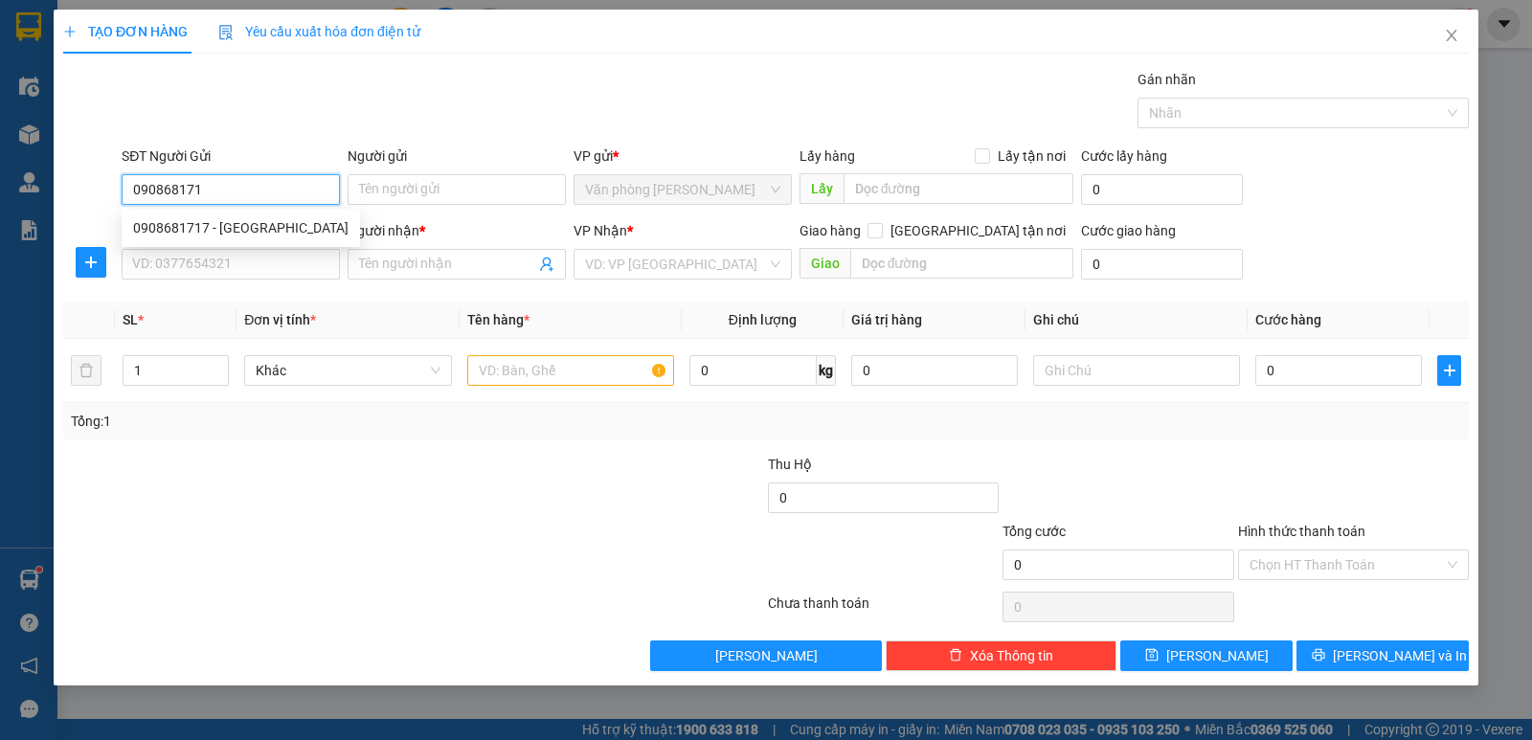
type input "0908681717"
click at [259, 223] on div "0908681717 - [GEOGRAPHIC_DATA]" at bounding box center [240, 227] width 215 height 21
type input "[PERSON_NAME]"
type input "0908681717"
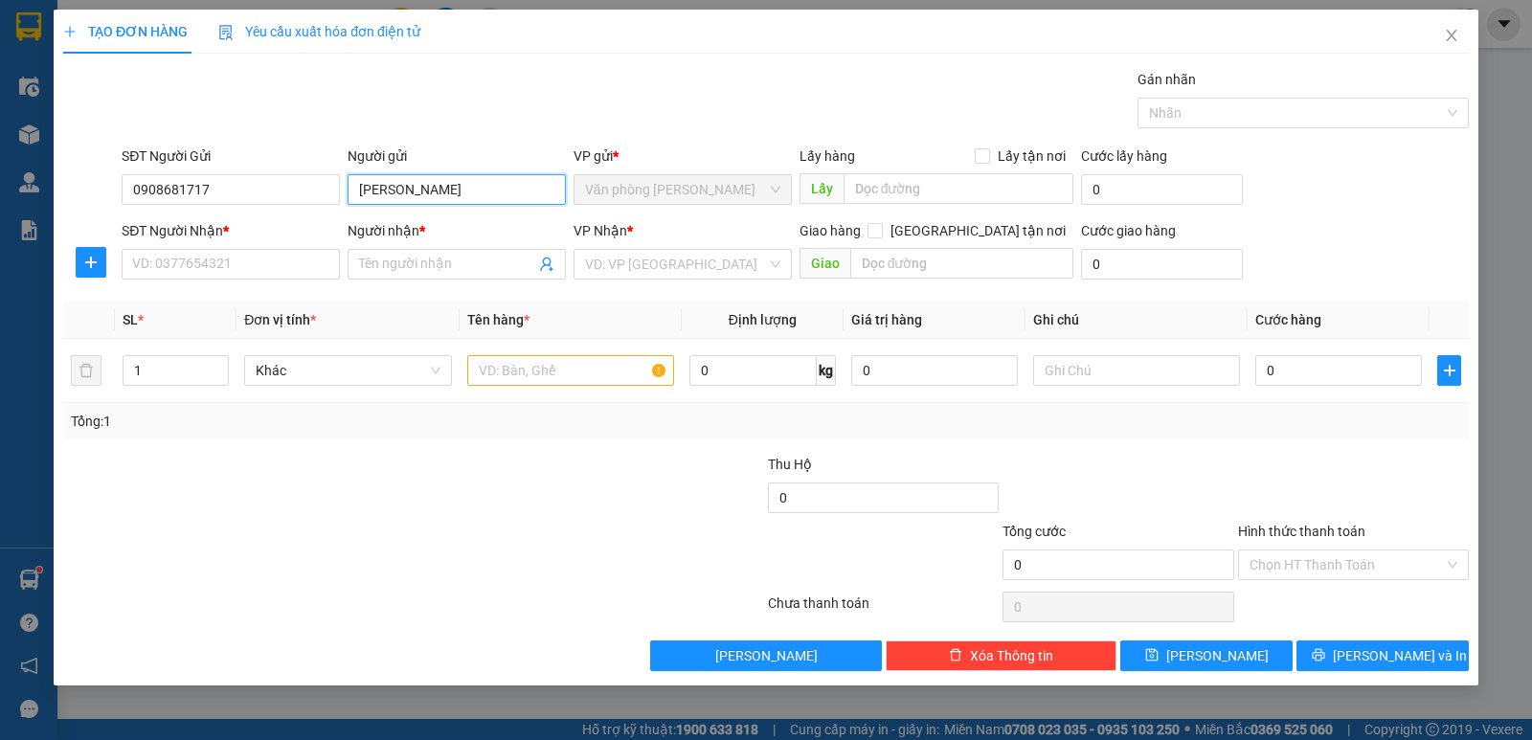
click at [399, 189] on input "[PERSON_NAME]" at bounding box center [457, 189] width 218 height 31
click at [245, 264] on input "SĐT Người Nhận *" at bounding box center [231, 264] width 218 height 31
click at [484, 192] on input "[PERSON_NAME]" at bounding box center [457, 189] width 218 height 31
type input "[PERSON_NAME]"
click at [188, 257] on input "SĐT Người Nhận *" at bounding box center [231, 264] width 218 height 31
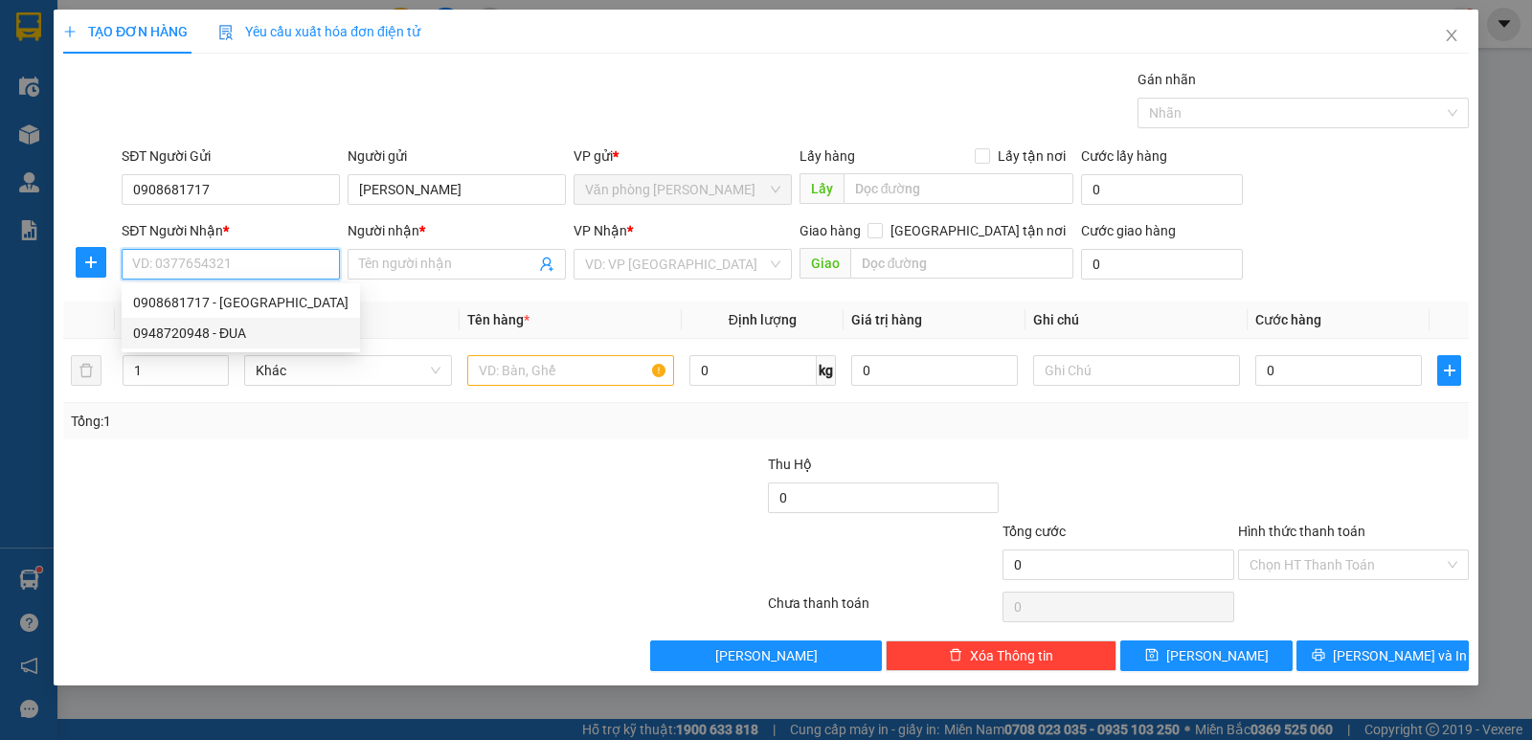
click at [185, 329] on div "0948720948 - ĐUA" at bounding box center [240, 333] width 215 height 21
type input "0948720948"
type input "ĐUA"
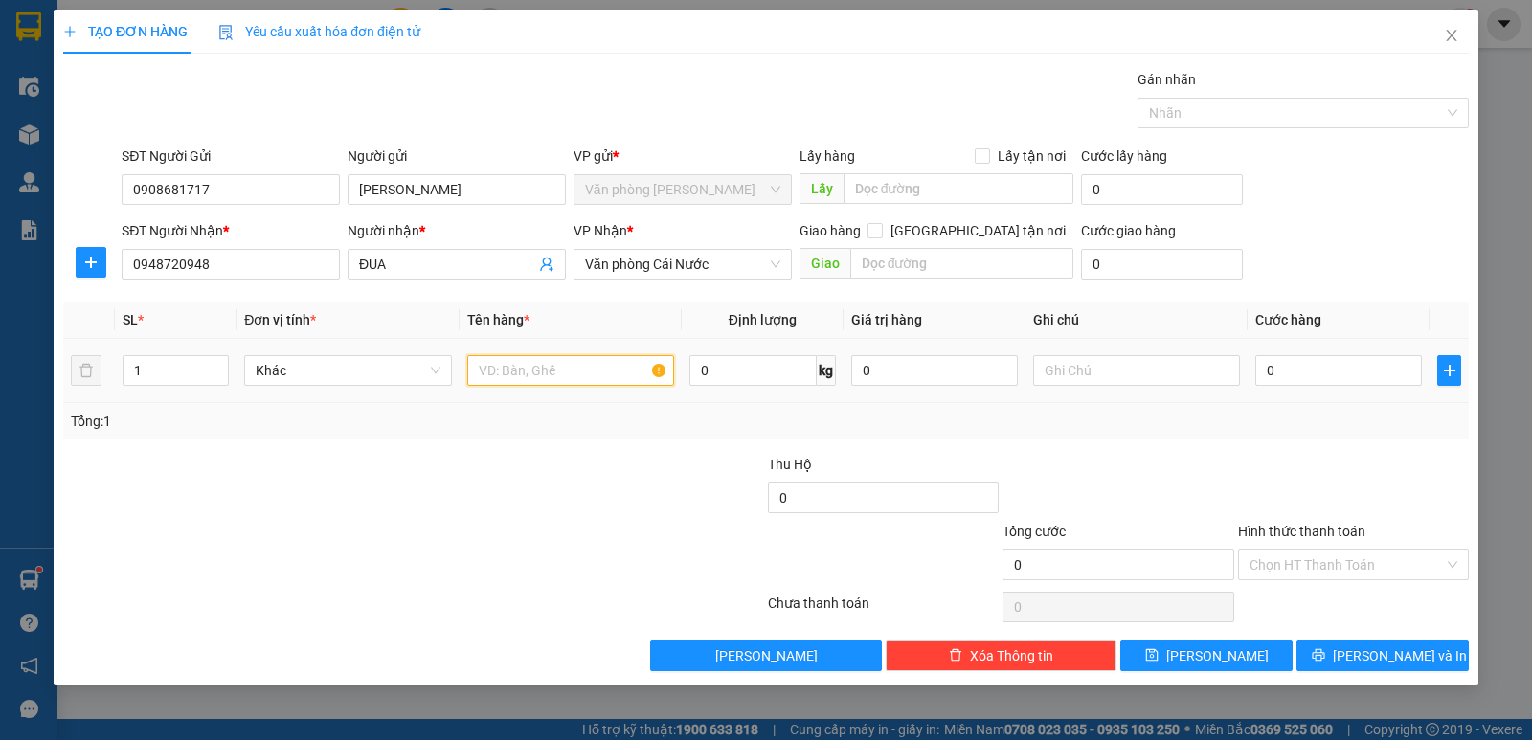
click at [533, 369] on input "text" at bounding box center [570, 370] width 207 height 31
type input "1 THÙNG"
click at [1304, 371] on input "0" at bounding box center [1339, 370] width 167 height 31
type input "1"
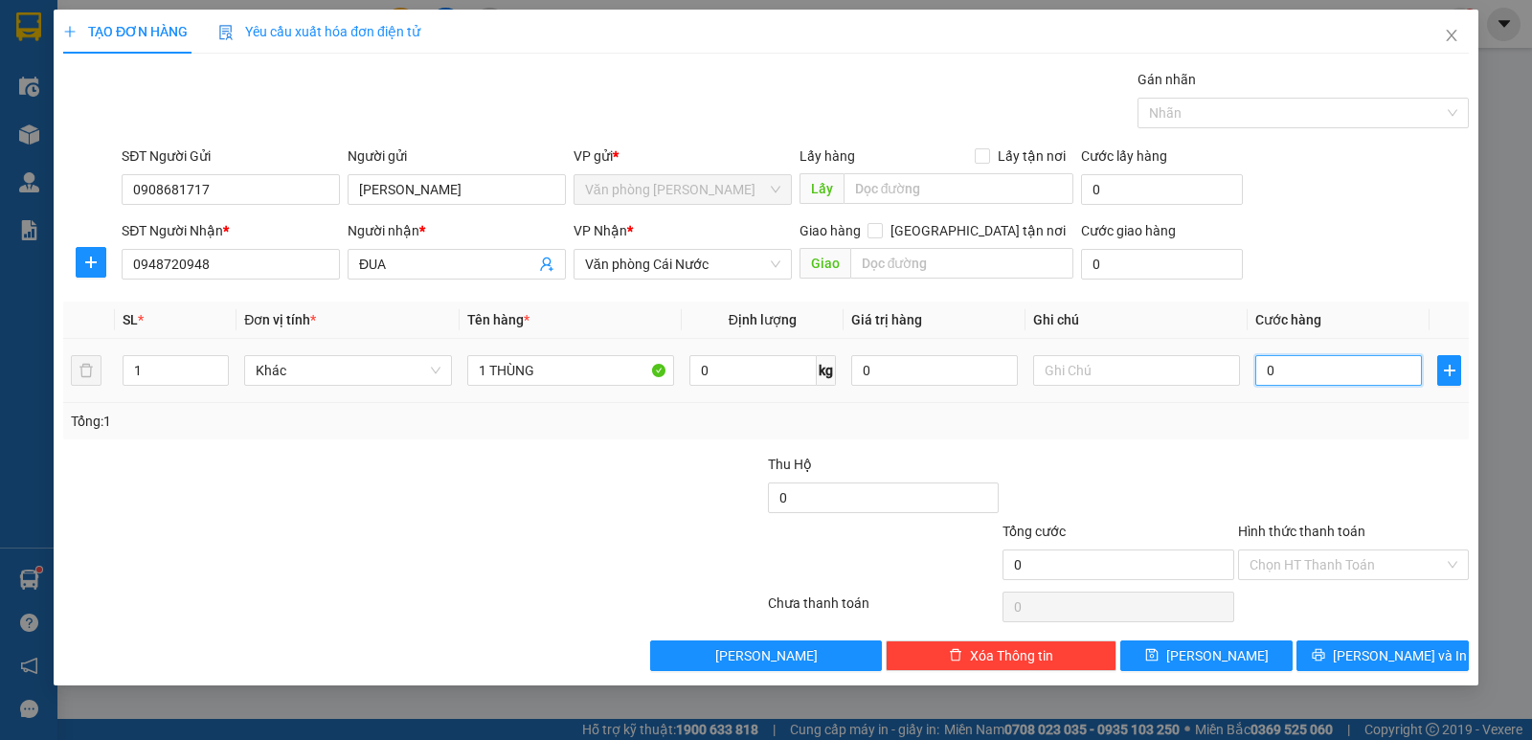
type input "1"
type input "10"
type input "100"
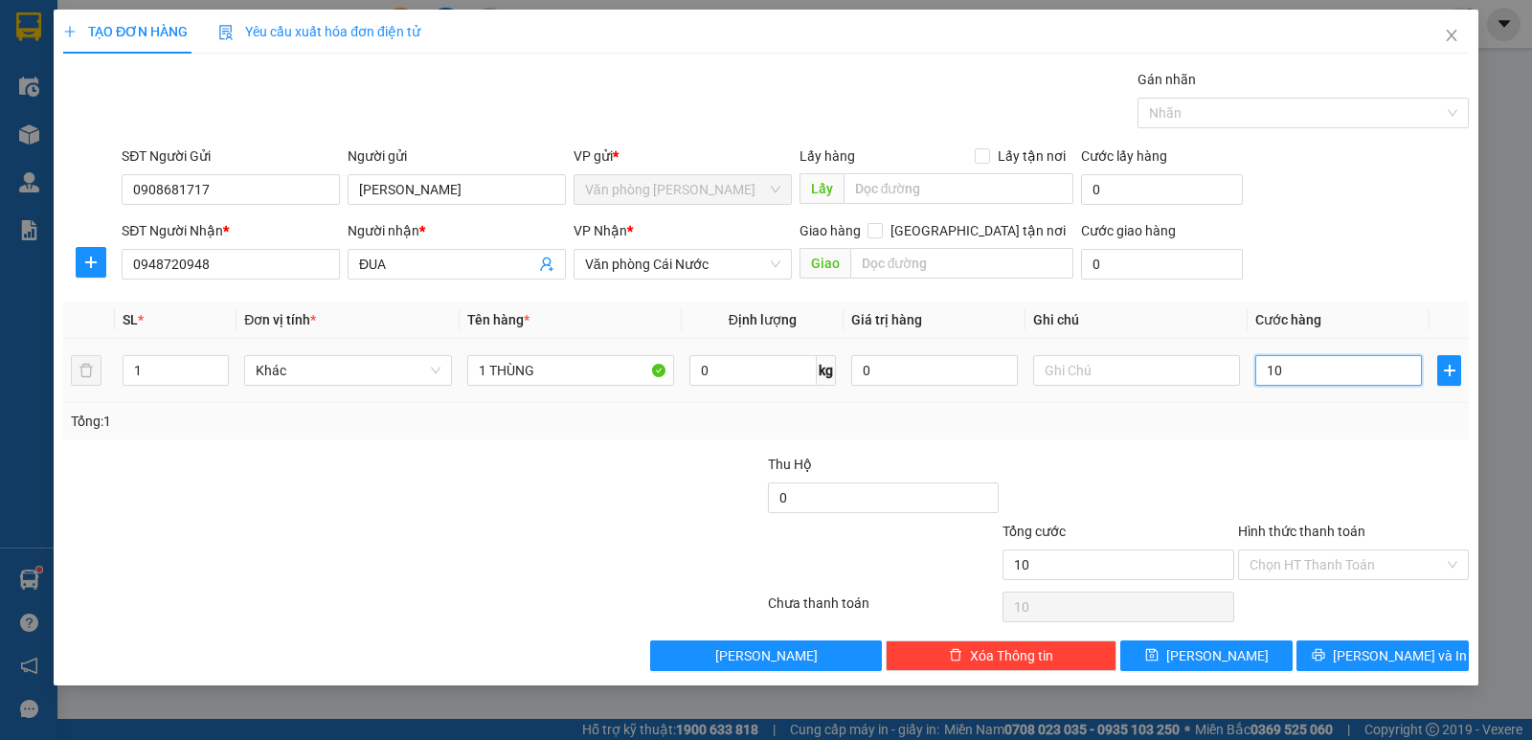
type input "100"
type input "100.000"
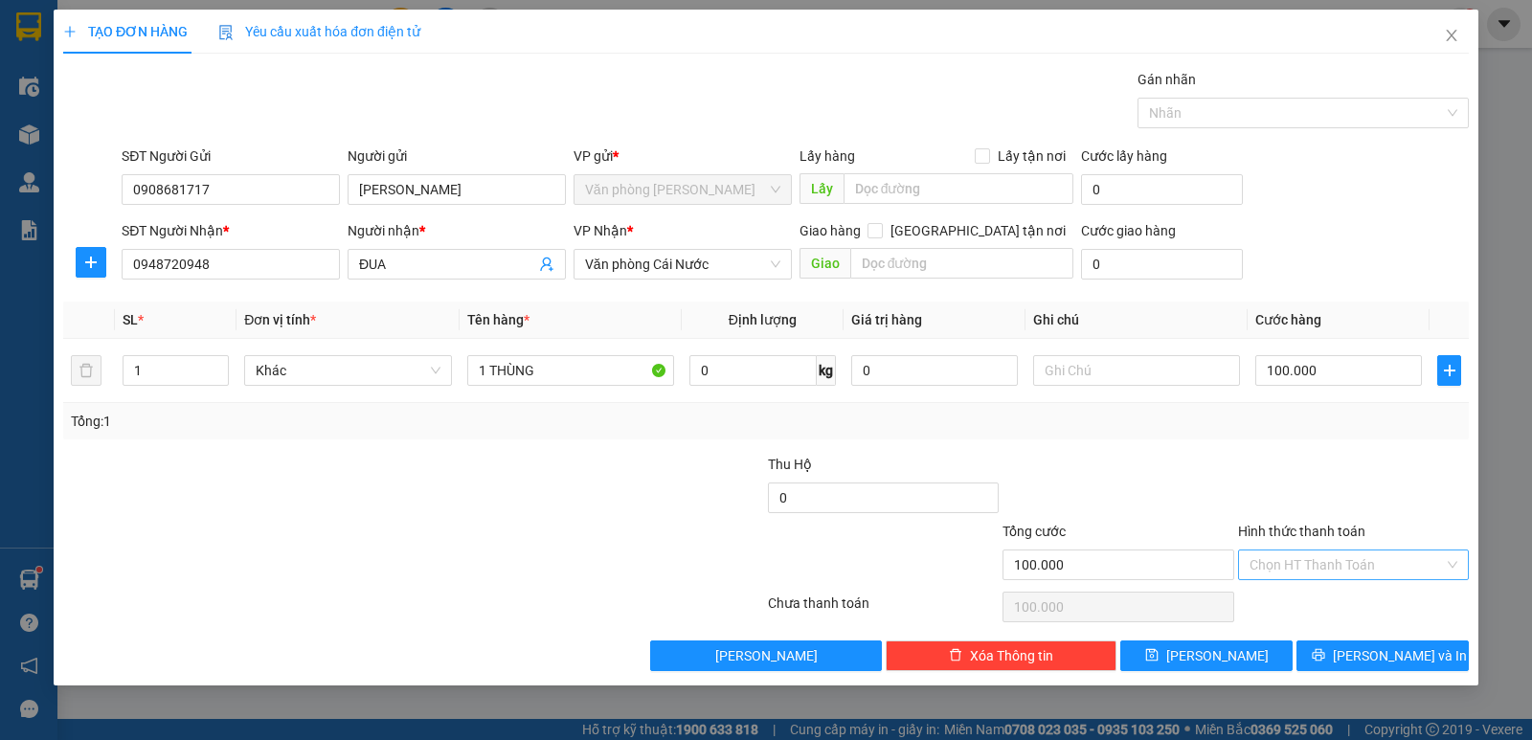
drag, startPoint x: 1313, startPoint y: 442, endPoint x: 1378, endPoint y: 558, distance: 133.8
click at [1320, 451] on div "Transit Pickup Surcharge Ids Transit Deliver Surcharge Ids Transit Deliver Surc…" at bounding box center [766, 370] width 1406 height 602
click at [1389, 658] on span "[PERSON_NAME] và In" at bounding box center [1400, 656] width 134 height 21
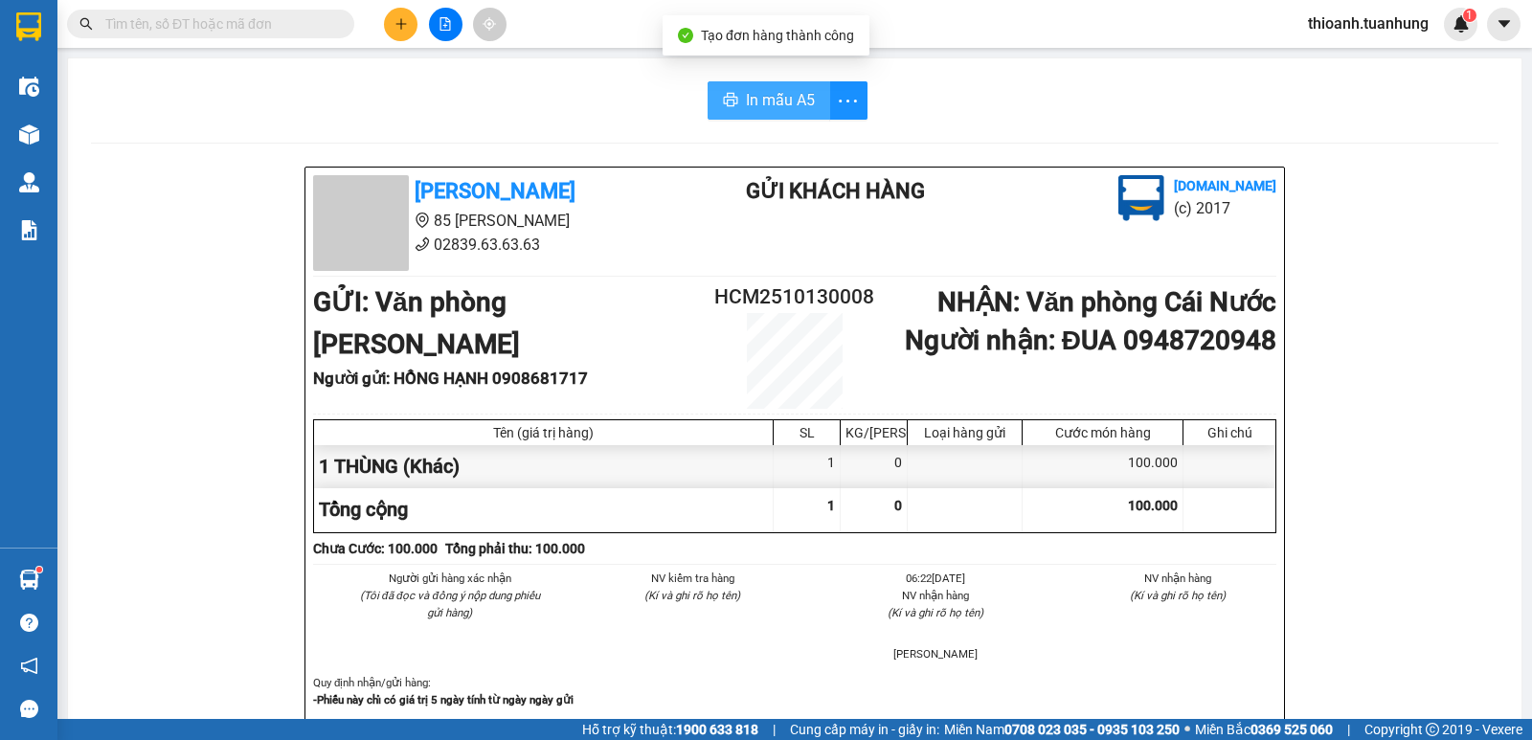
click at [779, 93] on span "In mẫu A5" at bounding box center [780, 100] width 69 height 24
